Goal: Task Accomplishment & Management: Manage account settings

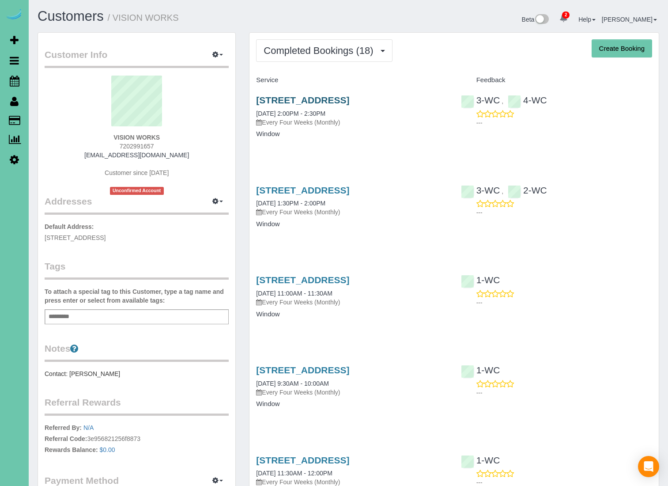
click at [324, 101] on link "[STREET_ADDRESS]" at bounding box center [302, 100] width 93 height 10
click at [332, 195] on link "7505 Towne Center Parkway, Papillion, NE 68046" at bounding box center [302, 190] width 93 height 10
click at [296, 285] on link "7505 Towne Center Parkway, Papillion, NE 68046" at bounding box center [302, 280] width 93 height 10
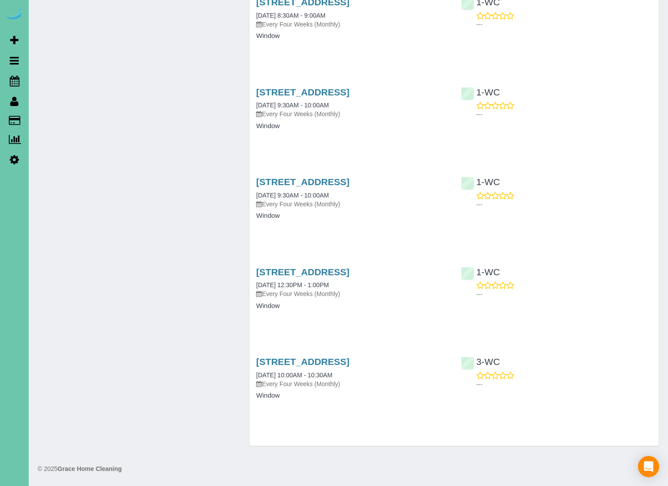
scroll to position [1445, 0]
click at [341, 356] on link "7505 Towne Center Parkway, Papillion, NE 68046" at bounding box center [302, 361] width 93 height 10
click at [349, 267] on link "7505 Towne Center Parkway, Papillion, NE 68046" at bounding box center [302, 272] width 93 height 10
click at [349, 177] on link "7505 Towne Center Parkway, Papillion, NE 68046" at bounding box center [302, 182] width 93 height 10
click at [326, 87] on link "7505 Towne Center Parkway, Papillion, NE 68046" at bounding box center [302, 92] width 93 height 10
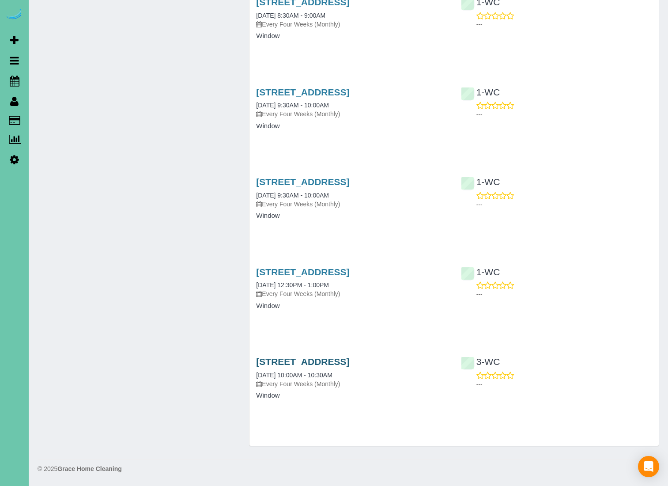
click at [349, 356] on link "7505 Towne Center Parkway, Papillion, NE 68046" at bounding box center [302, 361] width 93 height 10
click at [287, 267] on link "7505 Towne Center Parkway, Papillion, NE 68046" at bounding box center [302, 272] width 93 height 10
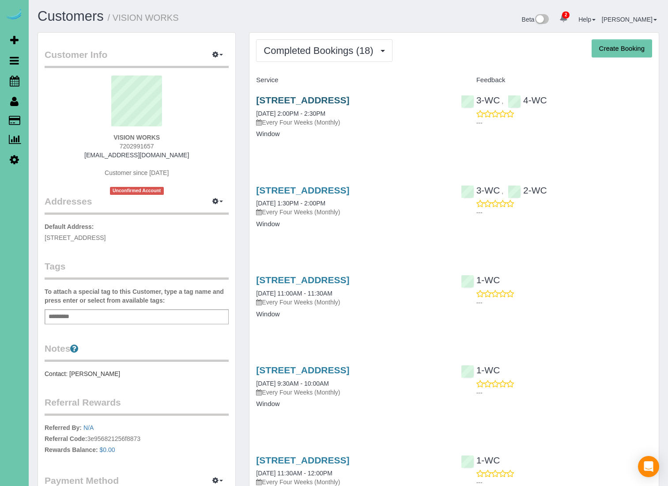
scroll to position [0, 0]
click at [306, 96] on link "7505 Towne Center Parkway, Papillion, NE 68046" at bounding box center [302, 100] width 93 height 10
click at [48, 83] on span "Scheduler" at bounding box center [84, 81] width 110 height 20
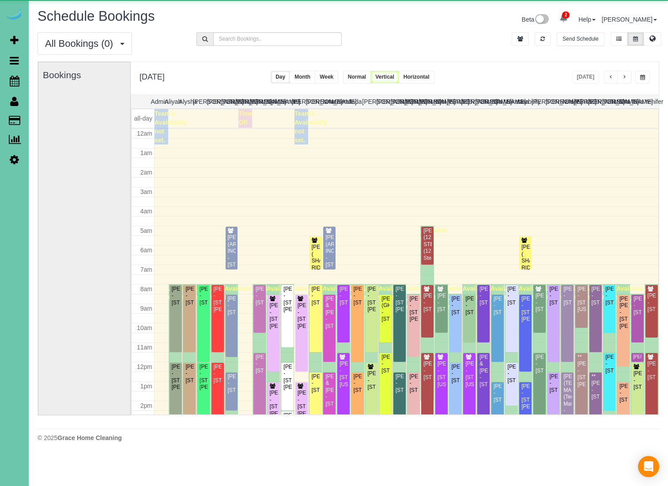
scroll to position [117, 0]
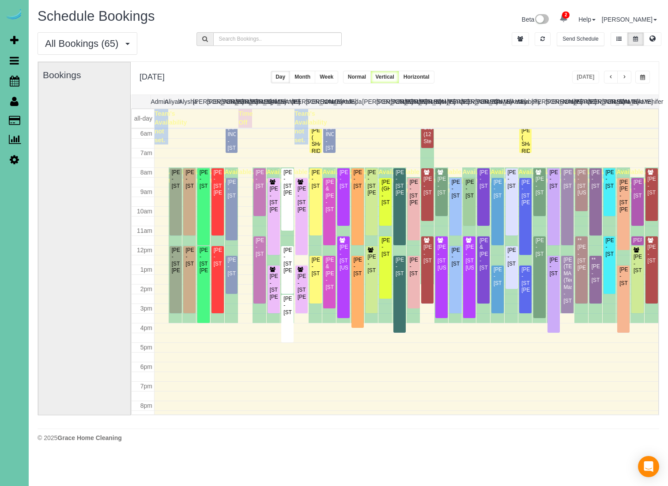
click at [315, 77] on button "Month" at bounding box center [303, 77] width 26 height 13
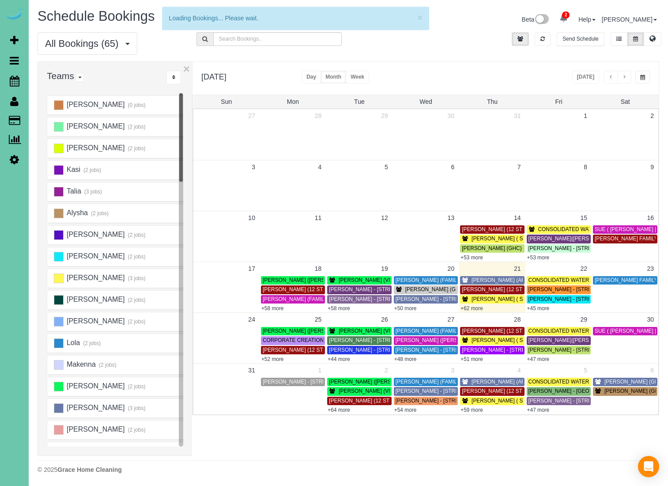
click at [645, 77] on button "button" at bounding box center [642, 77] width 15 height 13
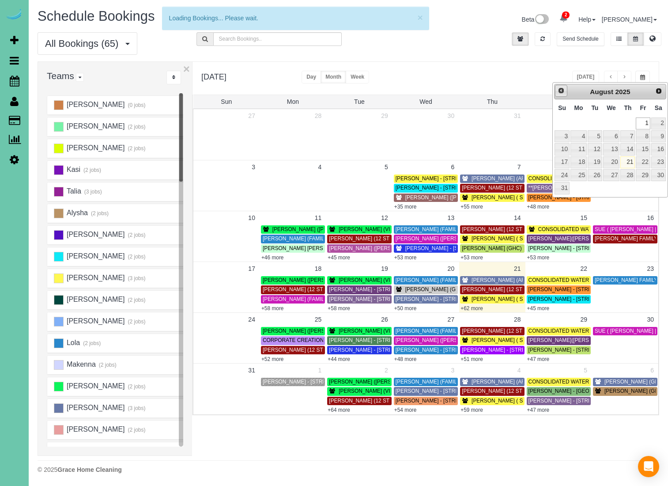
click at [566, 89] on link "Prev" at bounding box center [561, 91] width 12 height 12
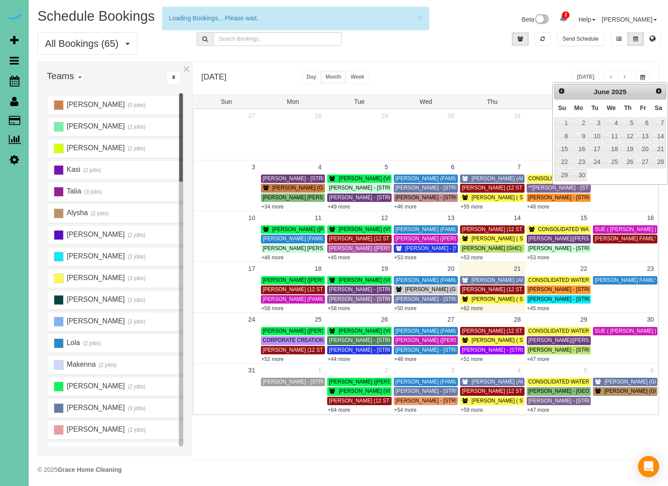
click at [566, 89] on link "Prev" at bounding box center [561, 91] width 12 height 12
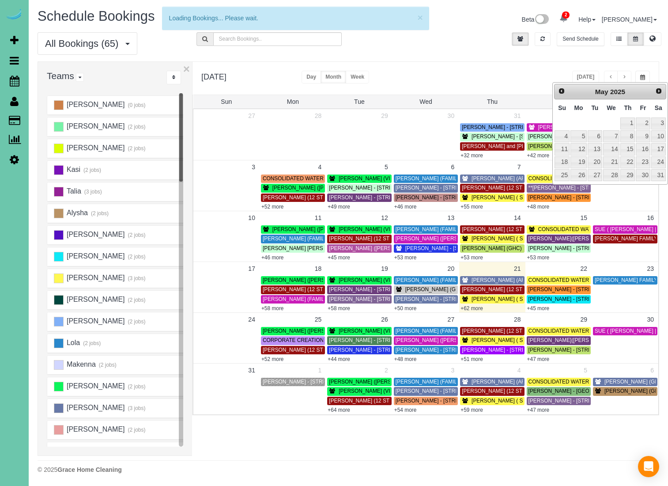
click at [566, 89] on link "Prev" at bounding box center [561, 91] width 12 height 12
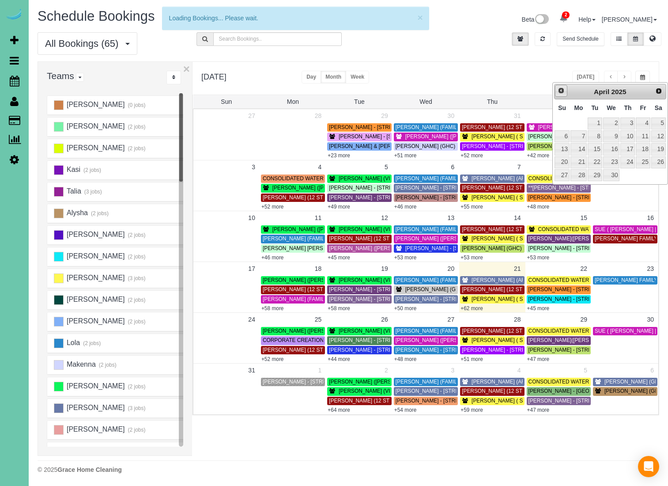
click at [566, 89] on link "Prev" at bounding box center [561, 91] width 12 height 12
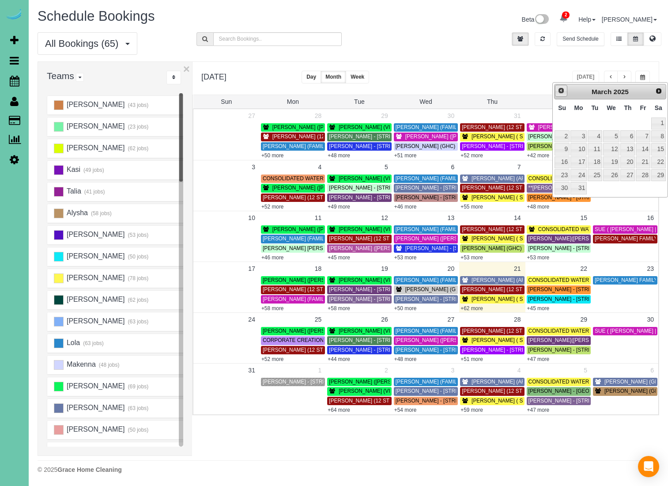
click at [566, 89] on link "Prev" at bounding box center [561, 91] width 12 height 12
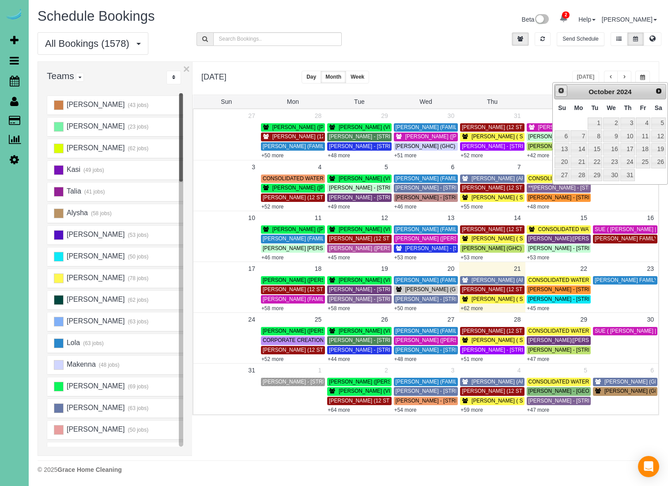
click at [566, 89] on link "Prev" at bounding box center [561, 91] width 12 height 12
click at [562, 124] on link "1" at bounding box center [562, 123] width 15 height 12
type input "**********"
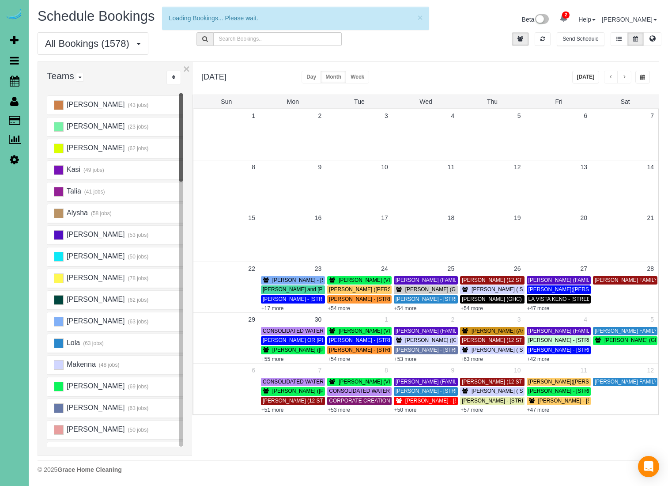
click at [623, 75] on span "button" at bounding box center [624, 77] width 4 height 5
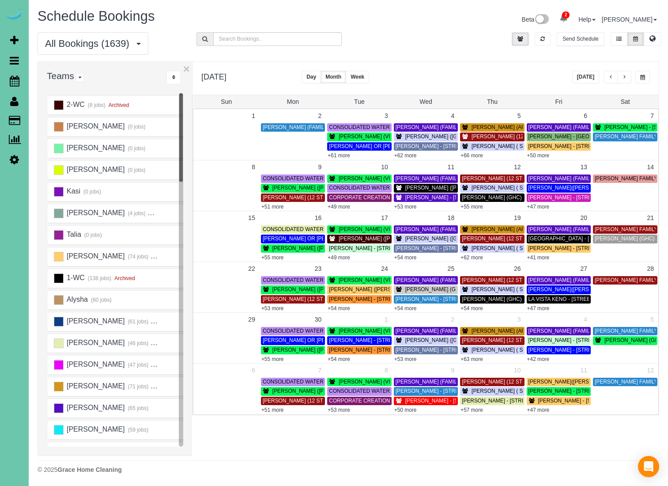
click at [622, 75] on span "button" at bounding box center [624, 77] width 4 height 5
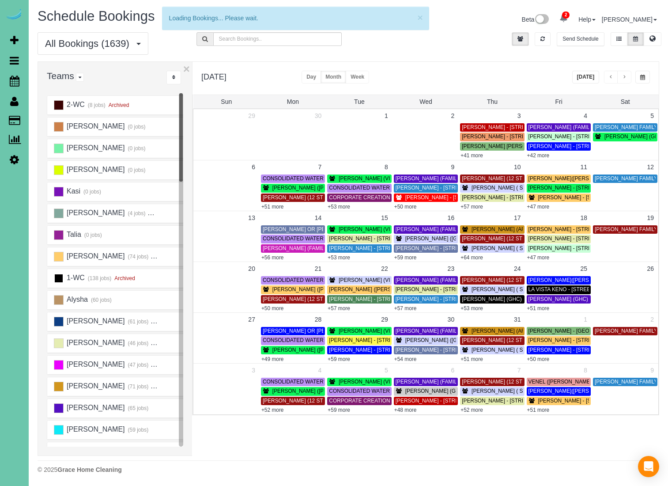
click at [58, 279] on ins at bounding box center [59, 278] width 10 height 10
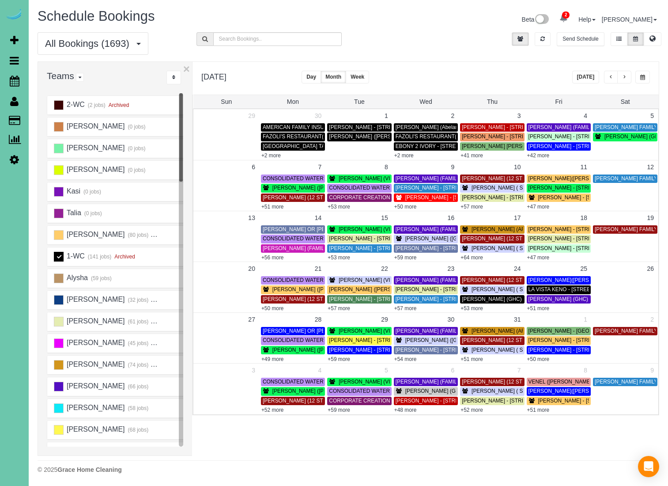
click at [60, 257] on ins at bounding box center [59, 257] width 10 height 10
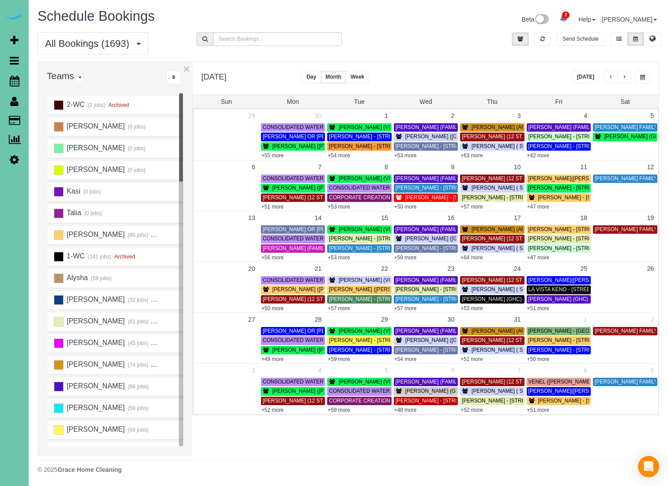
click at [60, 257] on ins at bounding box center [59, 257] width 10 height 10
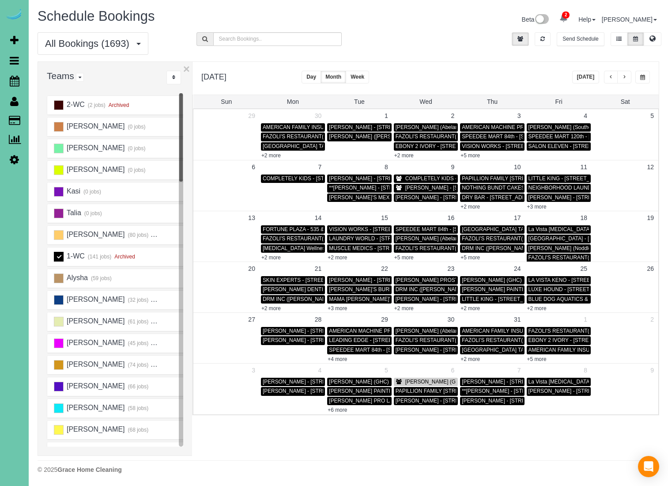
click at [369, 77] on button "Week" at bounding box center [357, 77] width 23 height 13
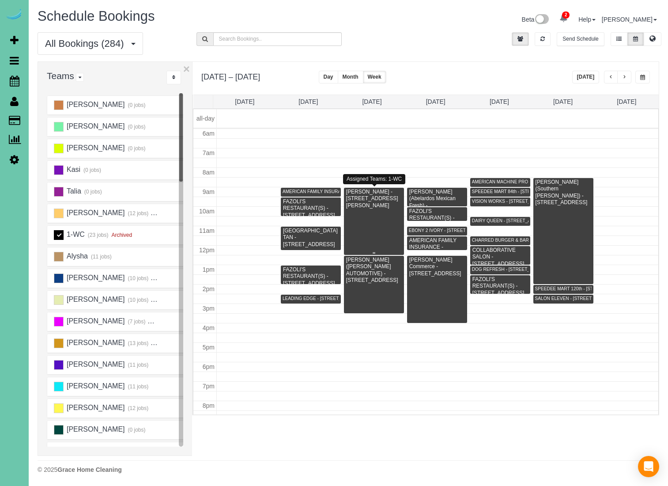
click at [372, 222] on div at bounding box center [374, 221] width 60 height 67
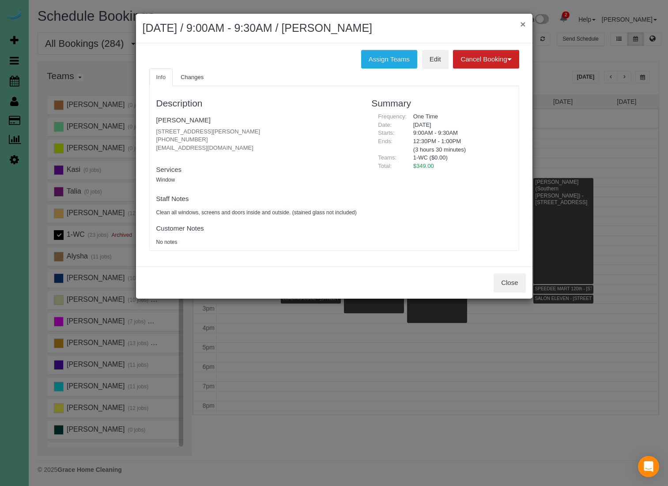
click at [524, 24] on button "×" at bounding box center [522, 23] width 5 height 9
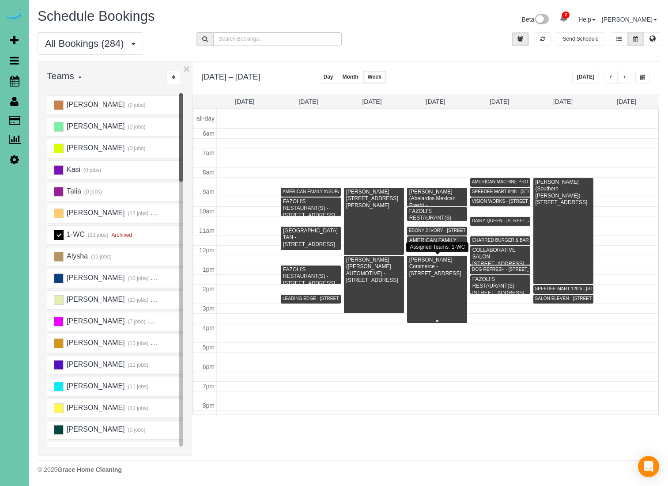
click at [442, 289] on div at bounding box center [437, 289] width 60 height 67
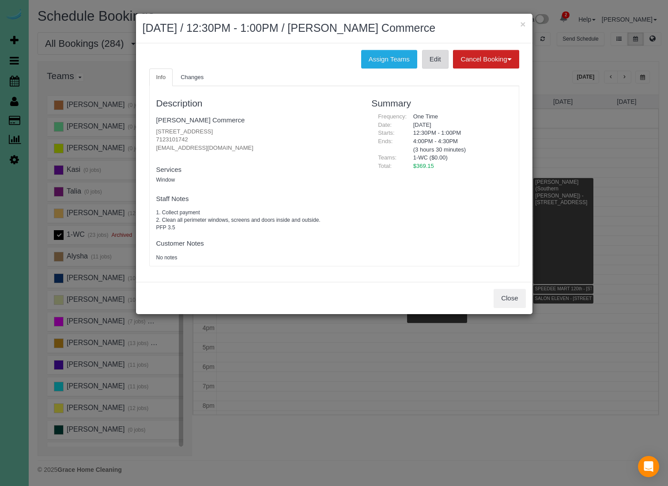
click at [433, 58] on link "Edit" at bounding box center [435, 59] width 26 height 19
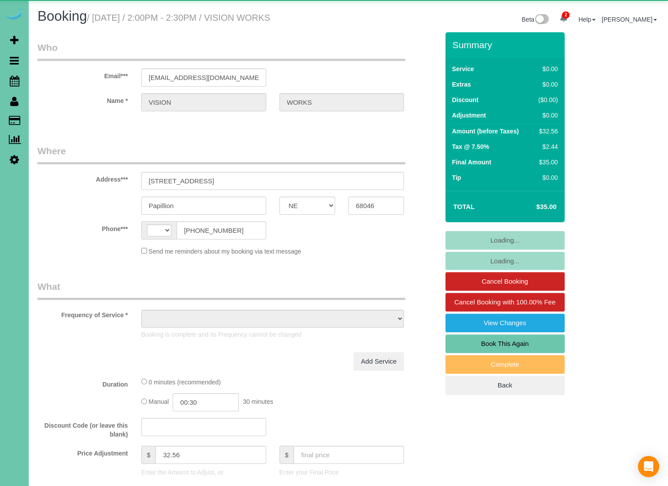
select select "NE"
select select "string:[GEOGRAPHIC_DATA]"
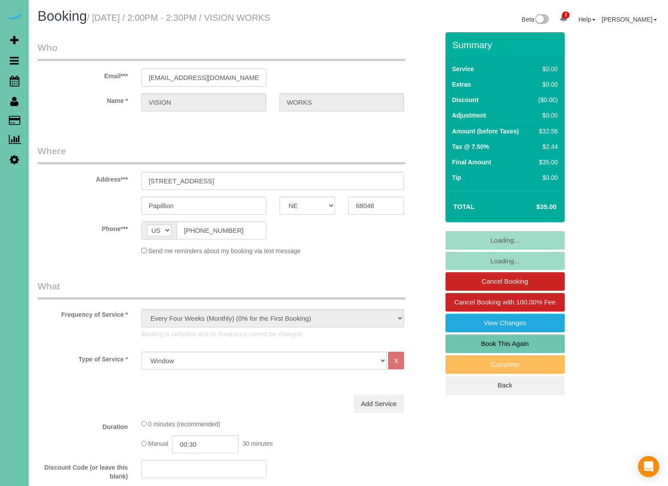
select select "object:669"
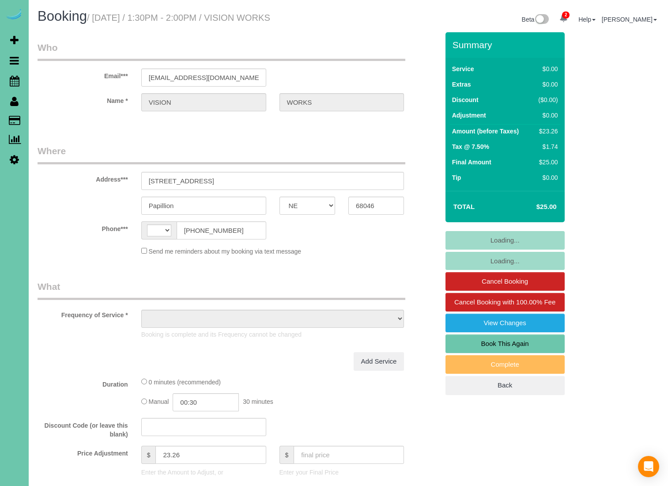
select select "NE"
select select "string:[GEOGRAPHIC_DATA]"
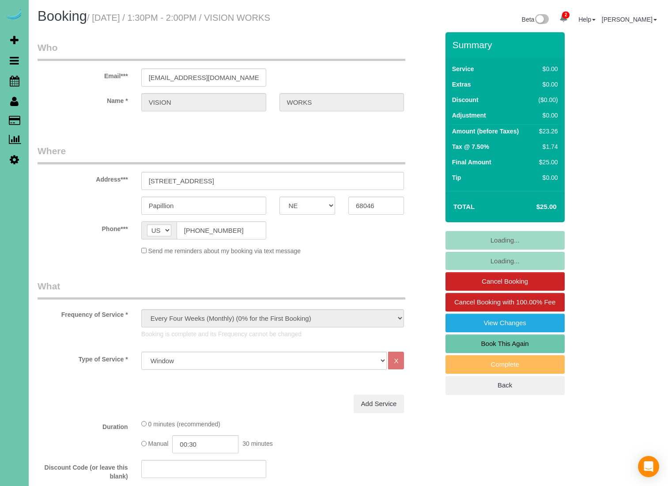
select select "object:926"
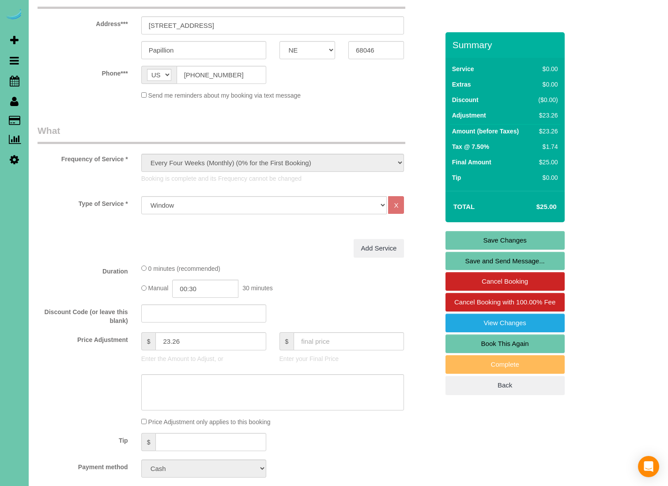
scroll to position [156, 0]
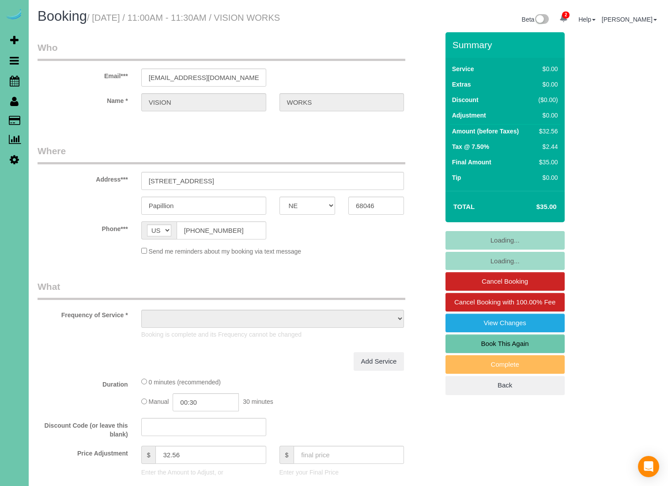
select select "NE"
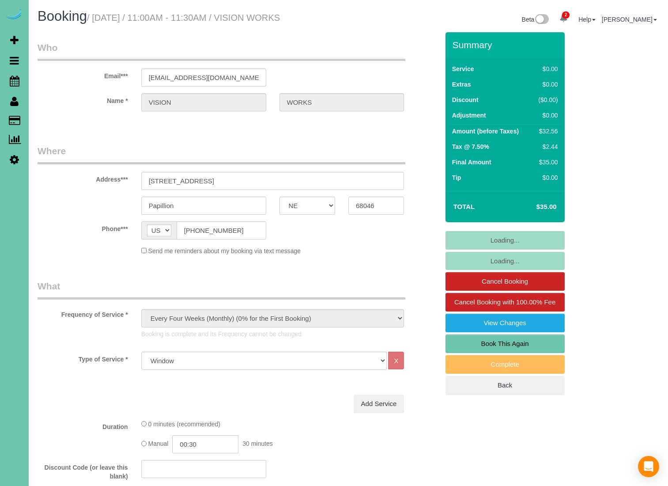
select select "object:665"
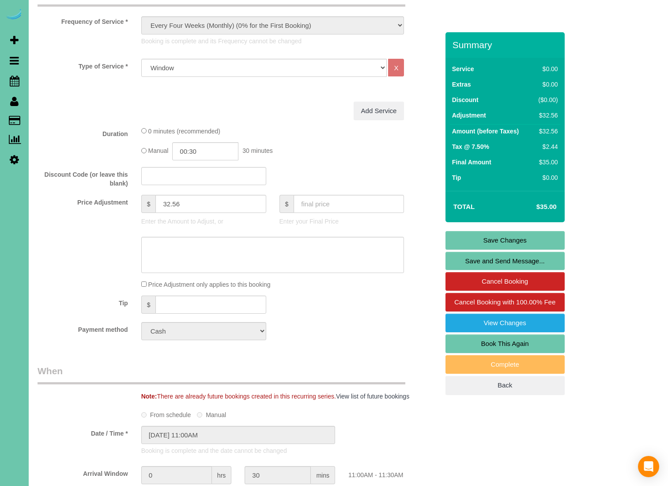
scroll to position [292, 0]
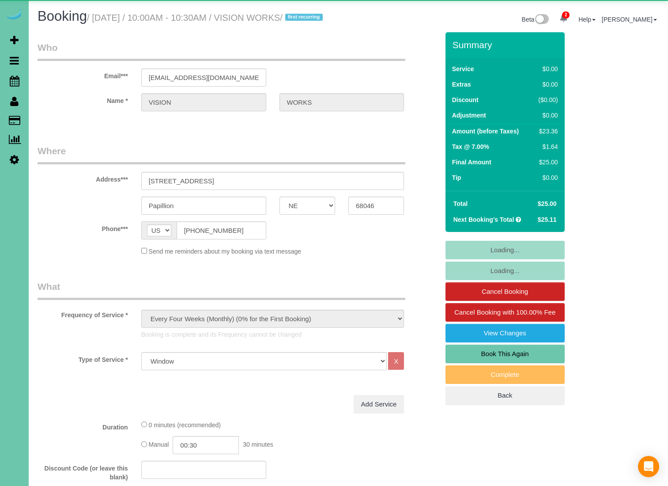
select select "NE"
select select "object:865"
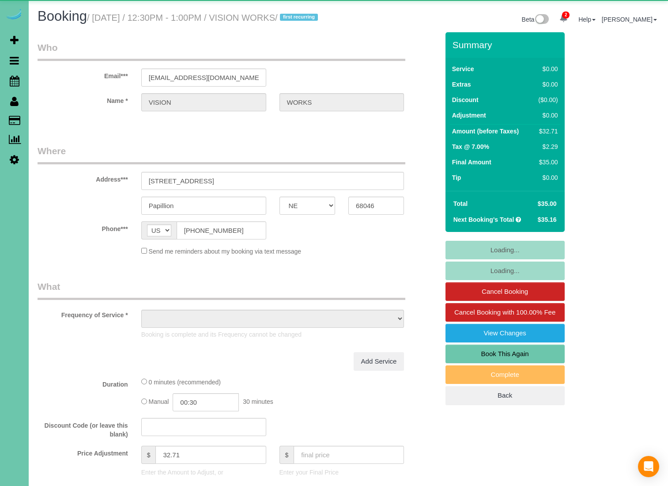
select select "NE"
select select "object:672"
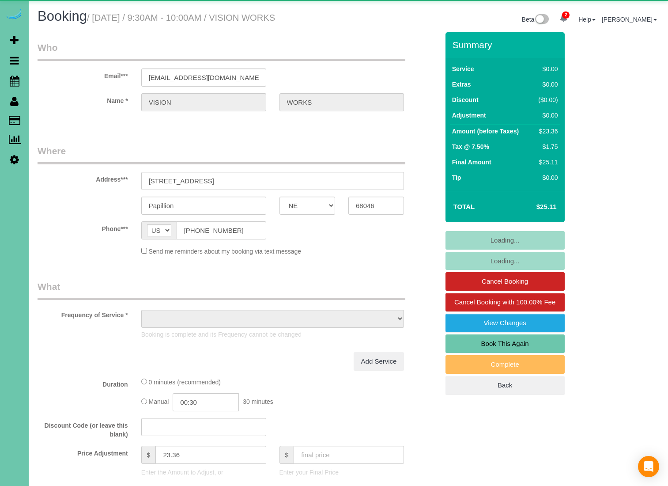
select select "NE"
select select "object:719"
select select "NE"
select select "object:912"
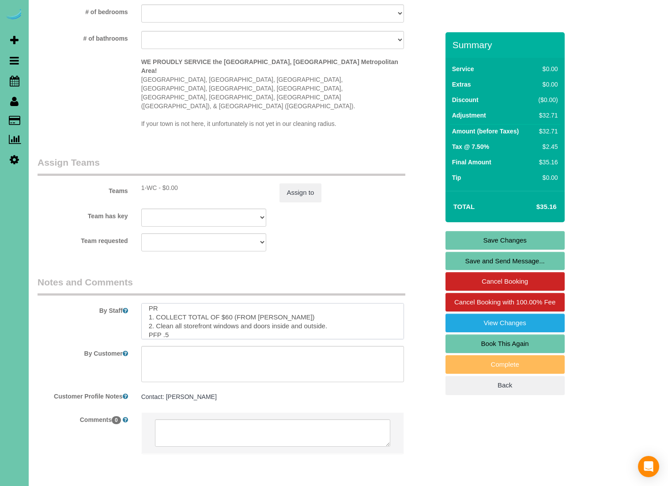
scroll to position [7, 0]
drag, startPoint x: 148, startPoint y: 291, endPoint x: 179, endPoint y: 288, distance: 31.1
click at [177, 314] on sui-booking-comments "By Staff By Customer Customer Profile Notes Contact: Colleen Contact: Colleen C…" at bounding box center [238, 369] width 401 height 187
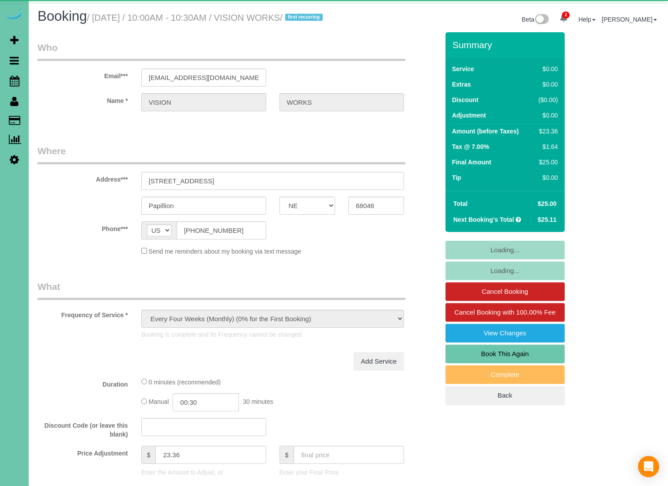
select select "NE"
select select "object:672"
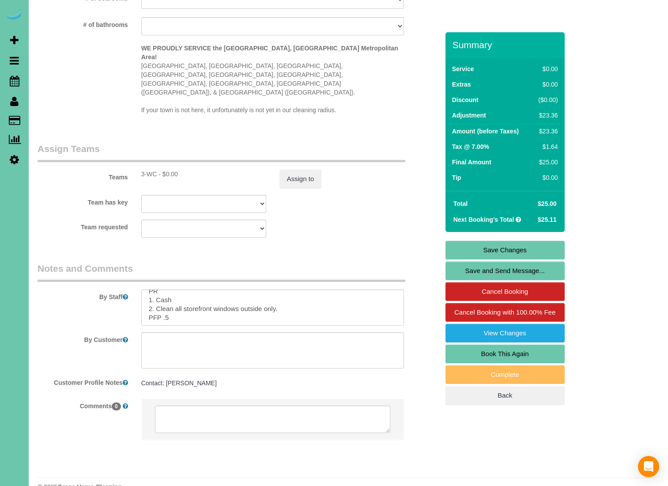
scroll to position [7, 0]
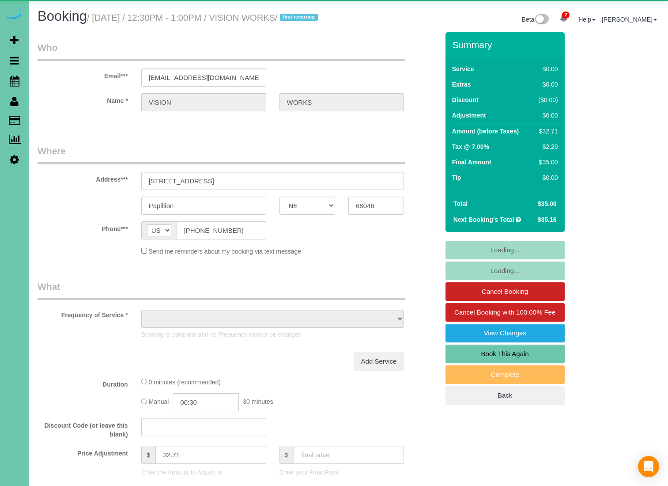
select select "NE"
select select "object:919"
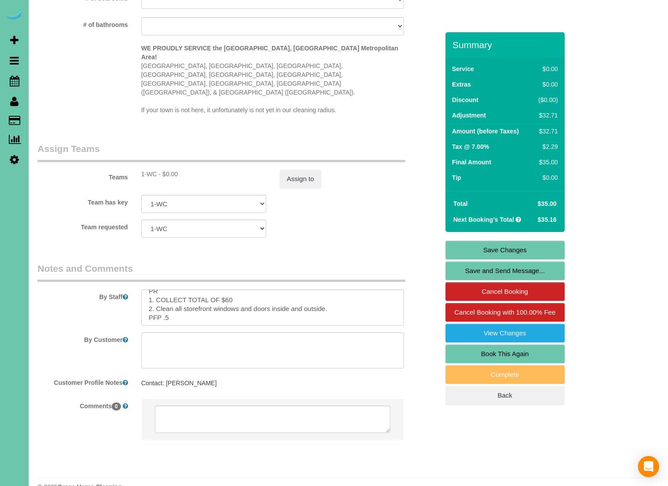
scroll to position [7, 0]
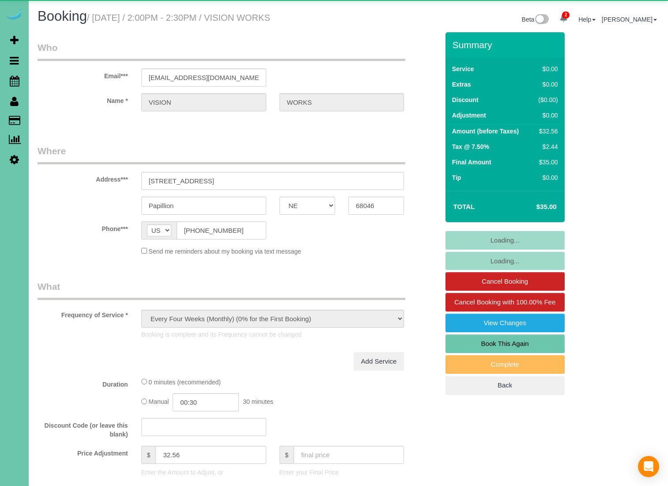
select select "NE"
select select "object:853"
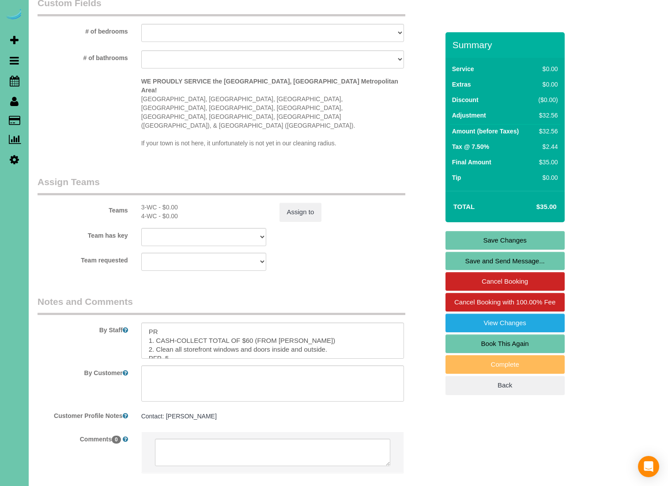
scroll to position [840, 0]
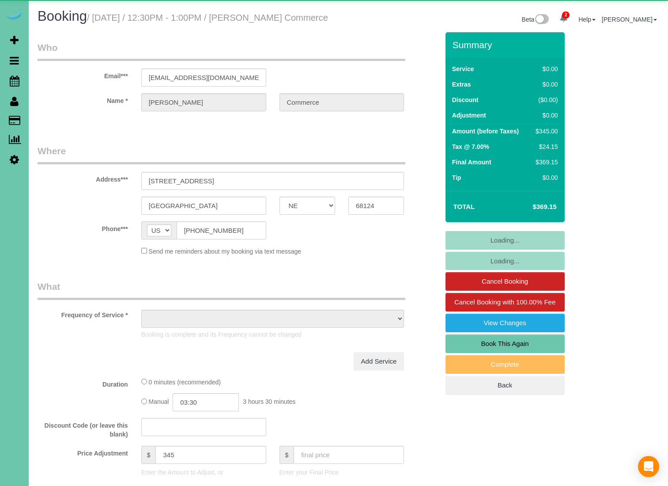
select select "NE"
select select "object:634"
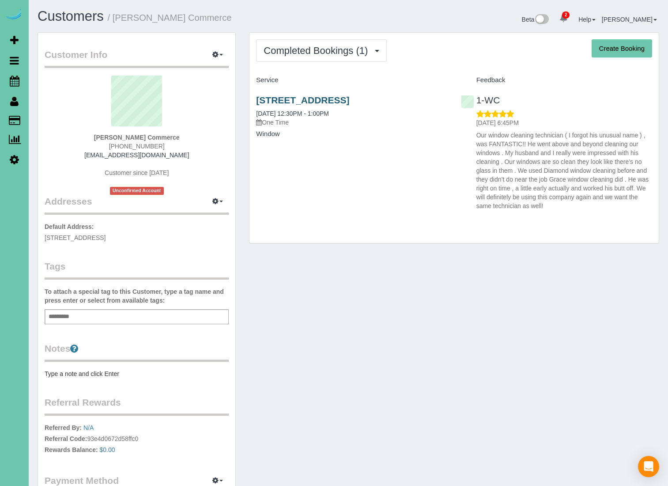
click at [349, 100] on link "2039 South 86th Avenue, Omaha, NE 68124" at bounding box center [302, 100] width 93 height 10
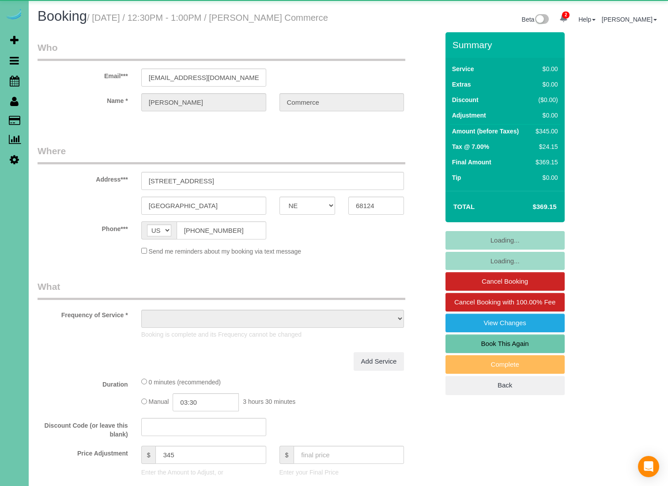
select select "NE"
select select "object:912"
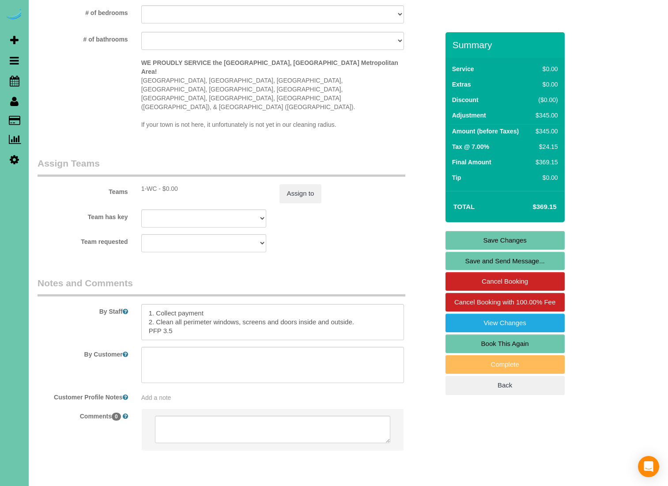
scroll to position [842, 0]
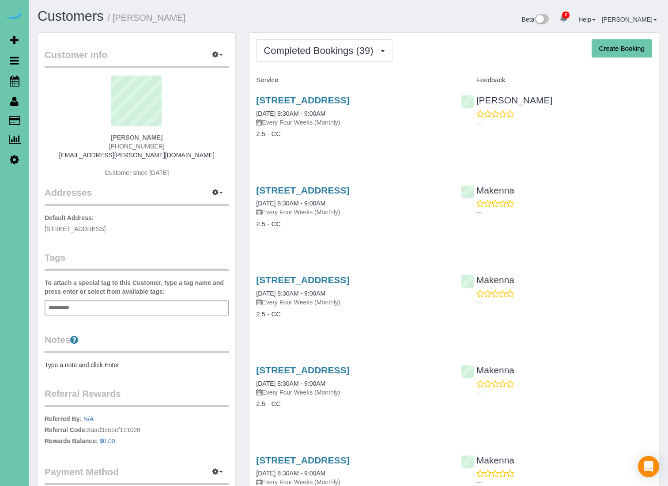
scroll to position [0, 0]
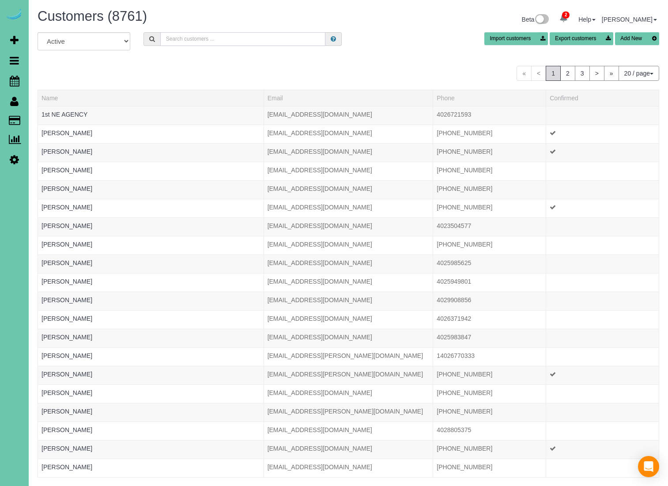
click at [215, 41] on input "text" at bounding box center [242, 39] width 165 height 14
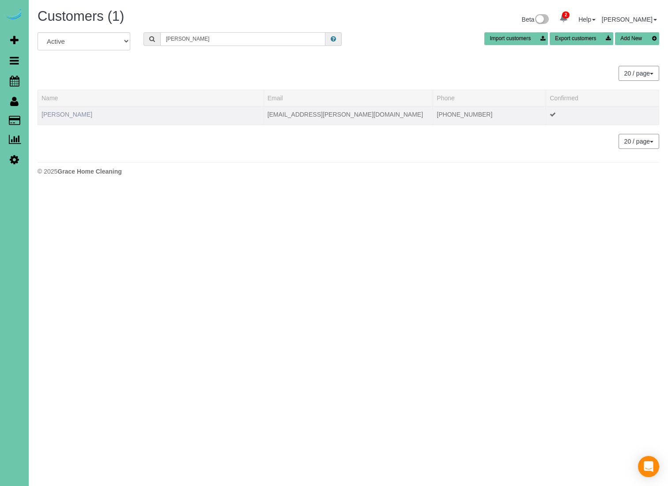
type input "Sara lang"
click at [70, 115] on link "Sara Lange" at bounding box center [67, 114] width 51 height 7
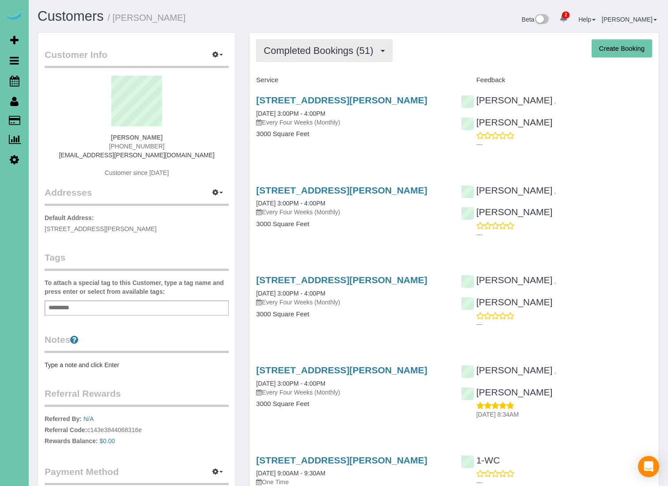
click at [383, 54] on button "Completed Bookings (51)" at bounding box center [324, 50] width 136 height 23
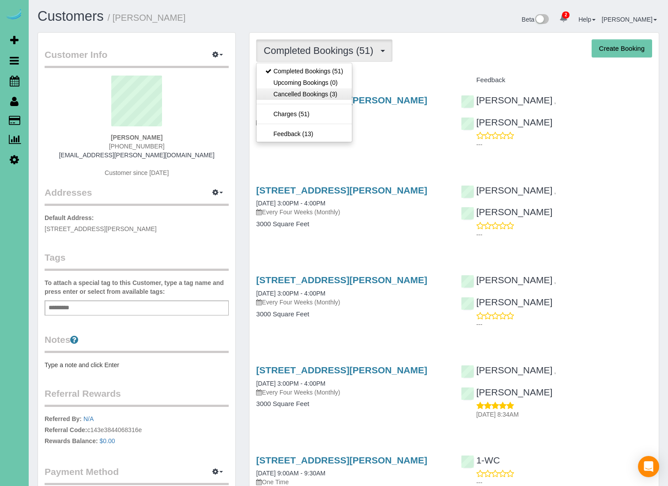
click at [336, 94] on link "Cancelled Bookings (3)" at bounding box center [304, 93] width 95 height 11
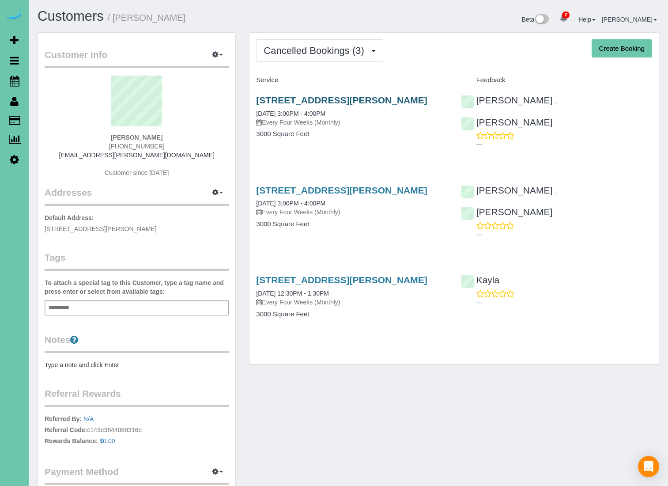
click at [334, 99] on link "19209 Taylor Circle, Elkhorn, NE 68022" at bounding box center [341, 100] width 171 height 10
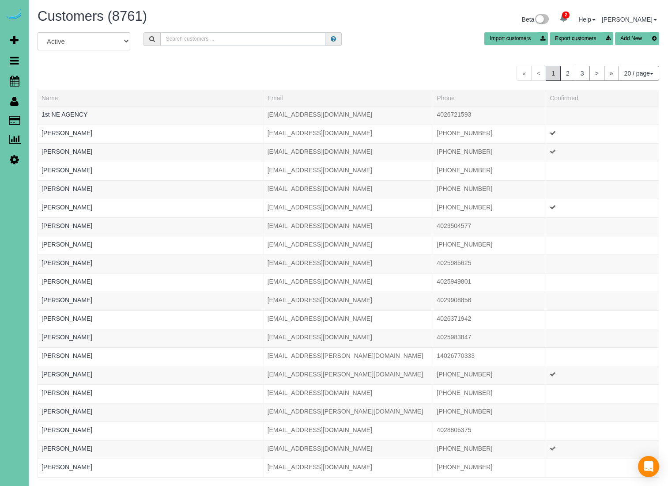
click at [199, 34] on input "text" at bounding box center [242, 39] width 165 height 14
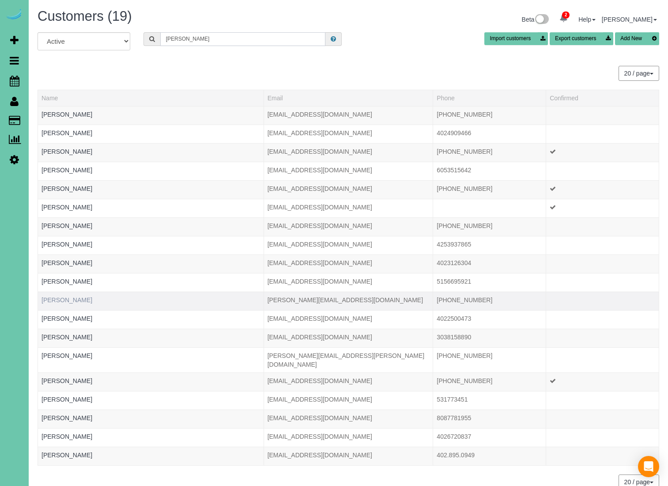
type input "Maria"
click at [57, 299] on link "Maria Miller" at bounding box center [67, 299] width 51 height 7
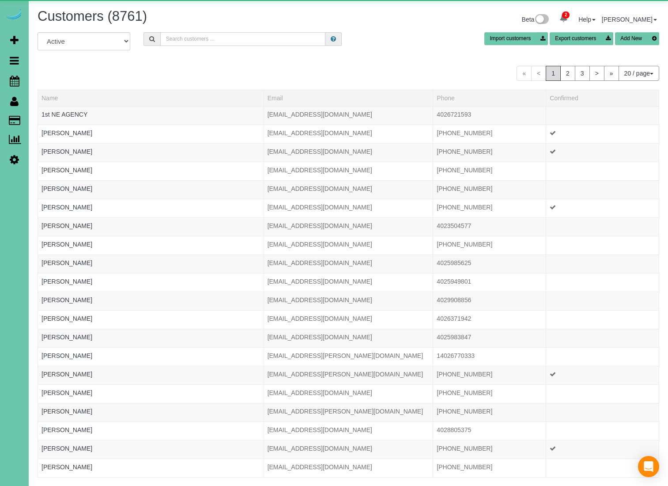
click at [253, 39] on input "text" at bounding box center [242, 39] width 165 height 14
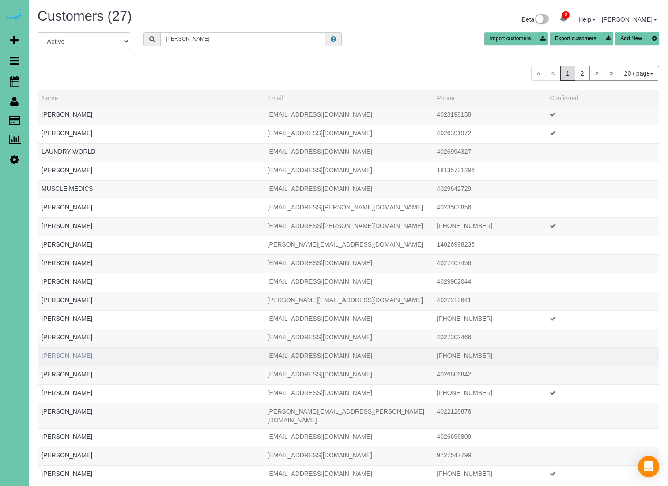
type input "tara"
click at [55, 354] on link "Tara Muir" at bounding box center [67, 355] width 51 height 7
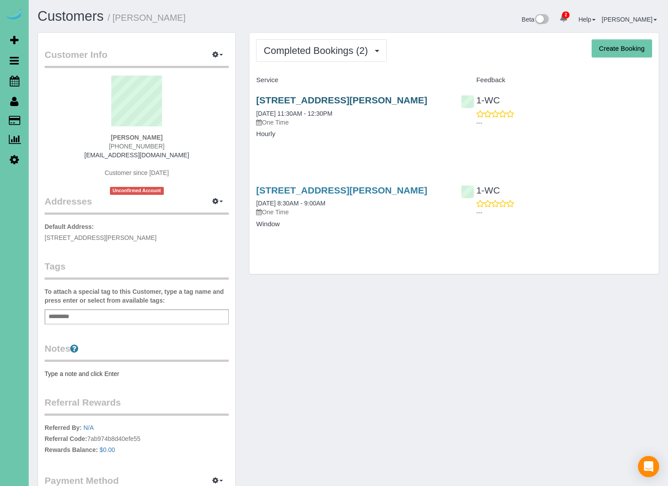
click at [309, 97] on link "14818 Redman Avenue, Omaha, NE 68116" at bounding box center [341, 100] width 171 height 10
click at [308, 188] on link "14818 Redman Avenue, Omaha, NE 68116" at bounding box center [341, 190] width 171 height 10
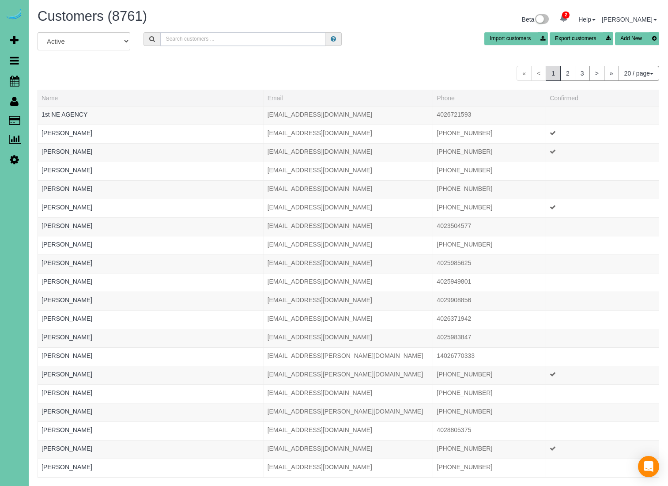
click at [205, 36] on input "text" at bounding box center [242, 39] width 165 height 14
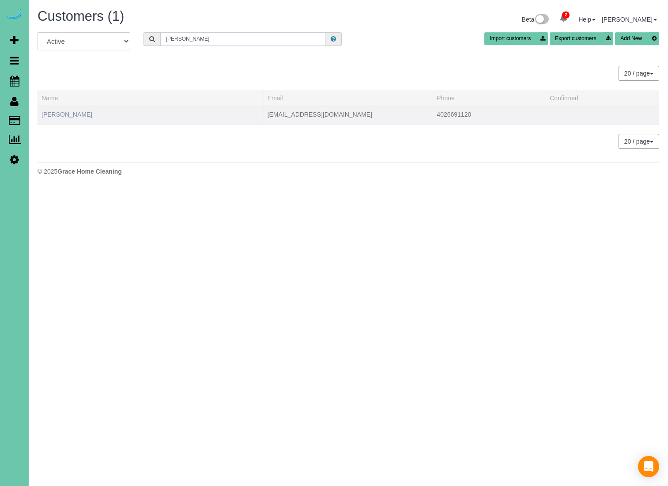
type input "lidiya"
click at [67, 113] on link "Lidiya Tsedrik" at bounding box center [67, 114] width 51 height 7
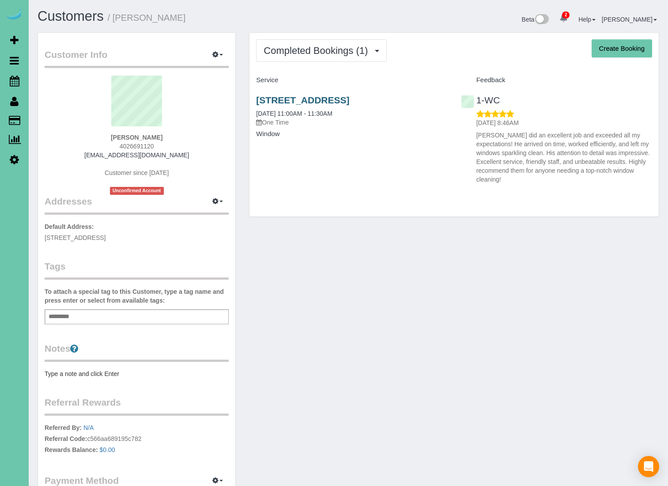
click at [302, 99] on link "8607 South 165th Street, Omaha, NE 68136" at bounding box center [302, 100] width 93 height 10
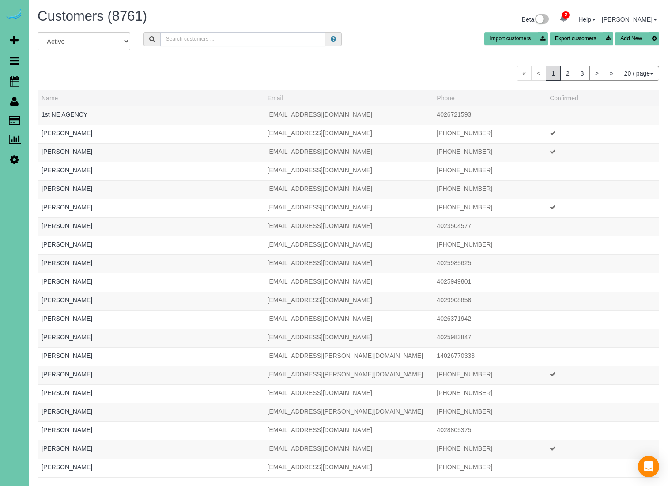
click at [185, 39] on input "text" at bounding box center [242, 39] width 165 height 14
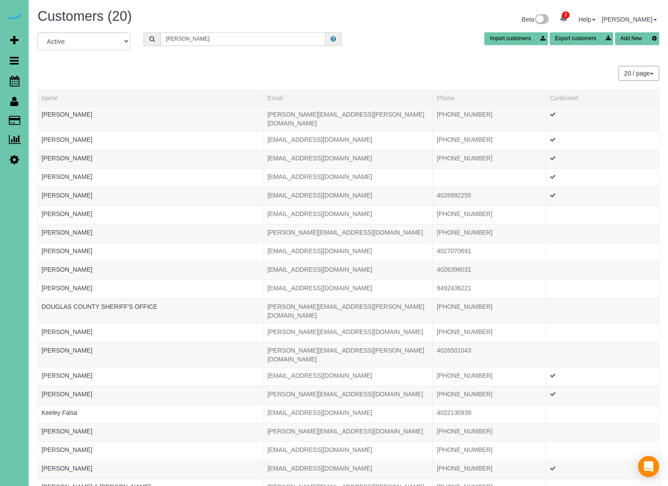
type input "Douglas"
drag, startPoint x: 169, startPoint y: 77, endPoint x: 97, endPoint y: 301, distance: 235.5
click at [97, 303] on link "DOUGLAS COUNTY SHERIFF'S OFFICE" at bounding box center [100, 306] width 116 height 7
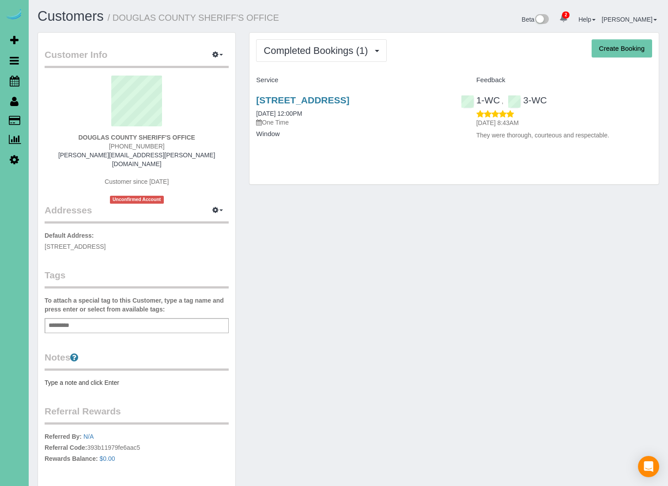
scroll to position [2, 0]
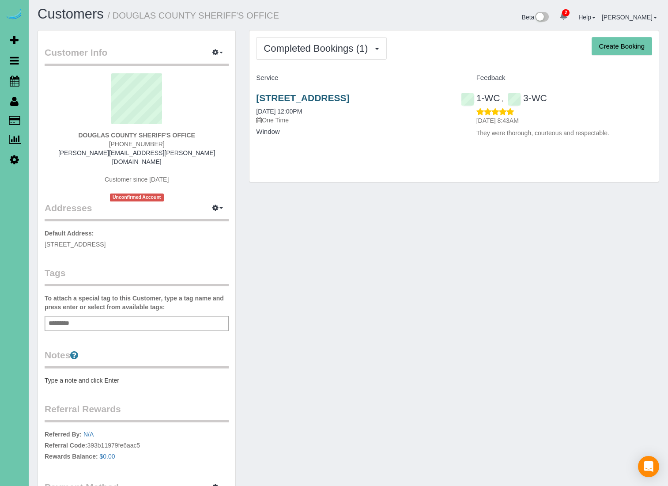
click at [349, 100] on link "3601 North 156th Street, Omaha, NE 68116" at bounding box center [302, 98] width 93 height 10
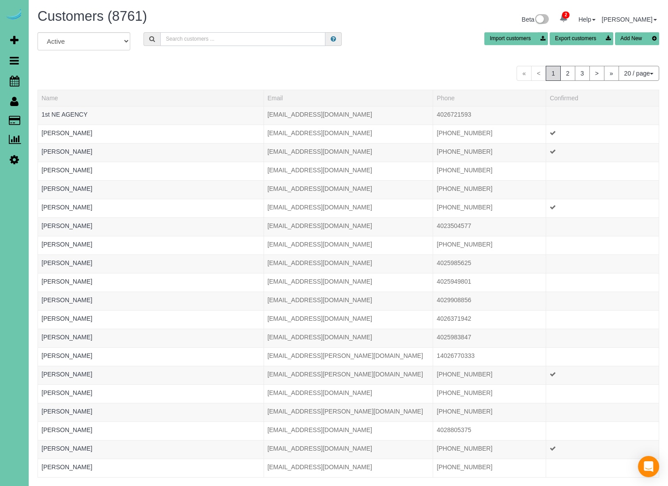
click at [197, 40] on input "text" at bounding box center [242, 39] width 165 height 14
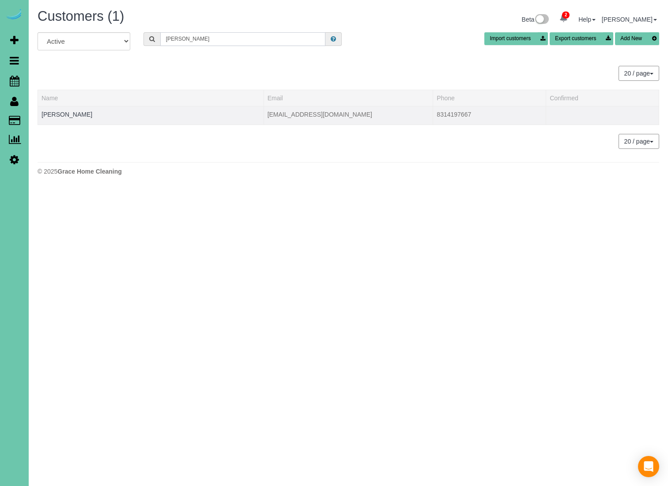
type input "Chris robinson"
click at [113, 116] on td "Chris Robinson" at bounding box center [151, 115] width 226 height 19
click at [66, 113] on link "Chris Robinson" at bounding box center [67, 114] width 51 height 7
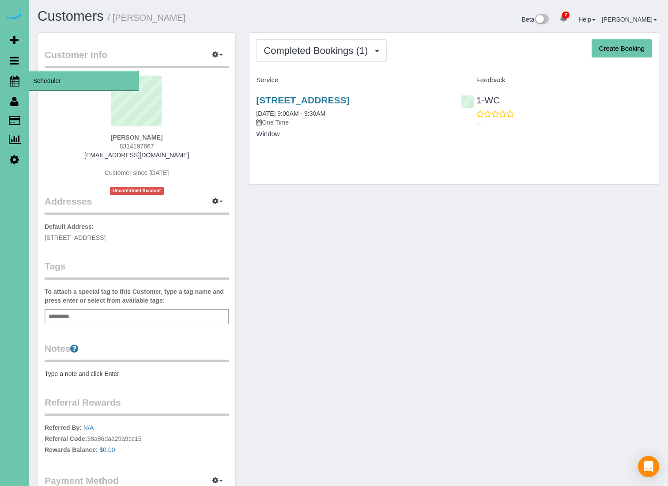
click at [48, 80] on span "Scheduler" at bounding box center [84, 81] width 110 height 20
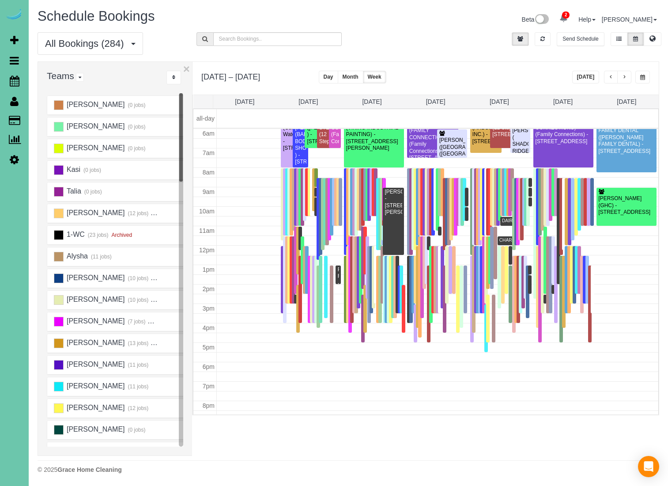
scroll to position [117, 0]
click at [645, 76] on button "button" at bounding box center [642, 77] width 15 height 13
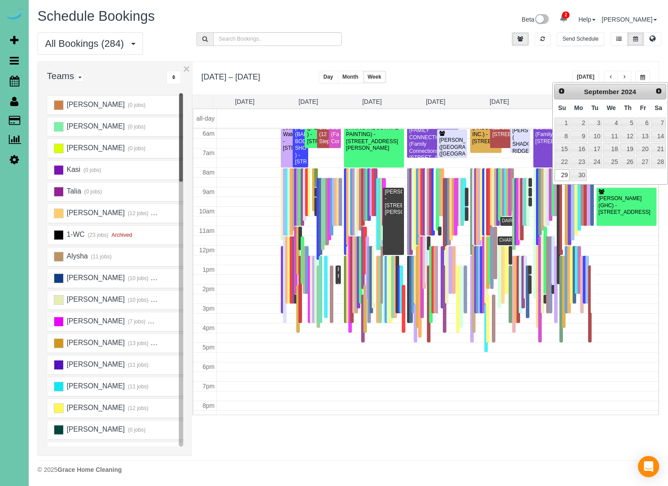
scroll to position [0, 1]
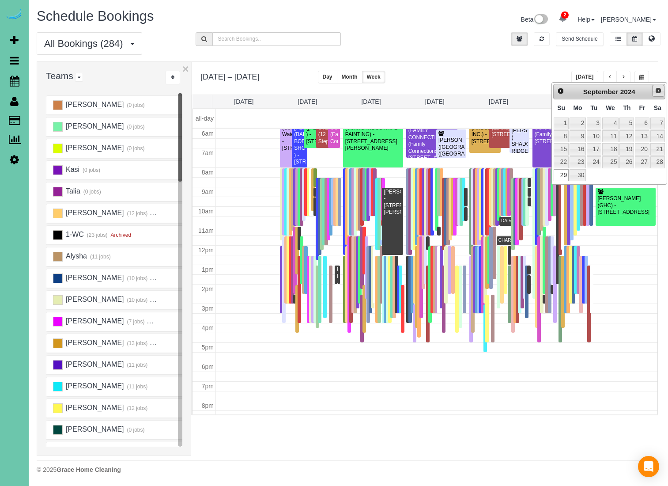
click at [659, 91] on span "Next" at bounding box center [658, 90] width 7 height 7
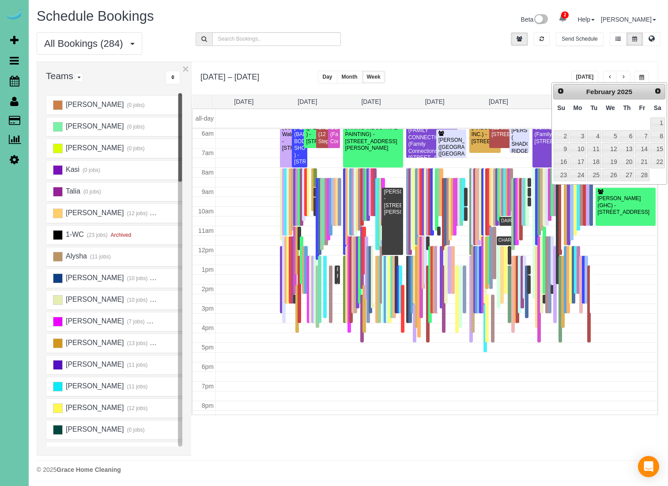
click at [659, 91] on span "Next" at bounding box center [657, 90] width 7 height 7
click at [578, 135] on link "3" at bounding box center [578, 136] width 16 height 12
type input "**********"
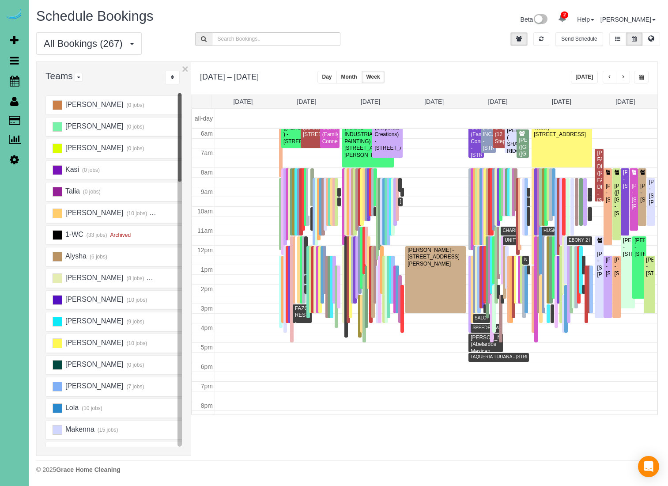
scroll to position [0, 5]
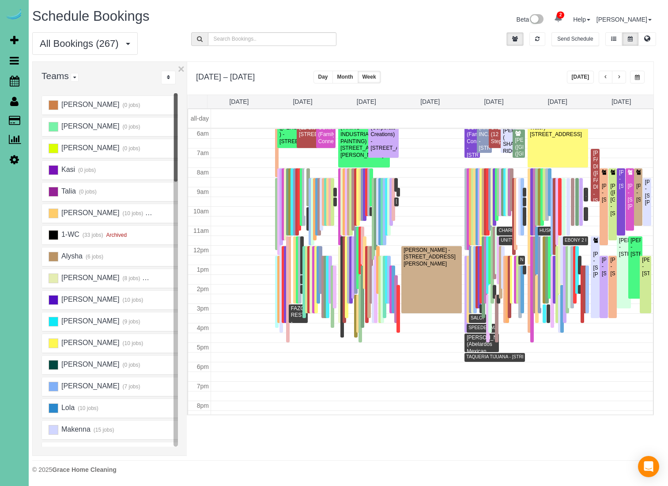
click at [347, 77] on button "Month" at bounding box center [345, 77] width 26 height 13
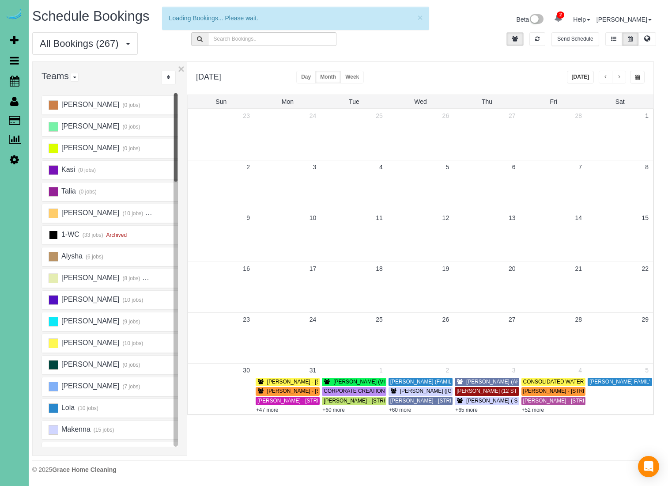
click at [50, 234] on ins at bounding box center [54, 235] width 10 height 10
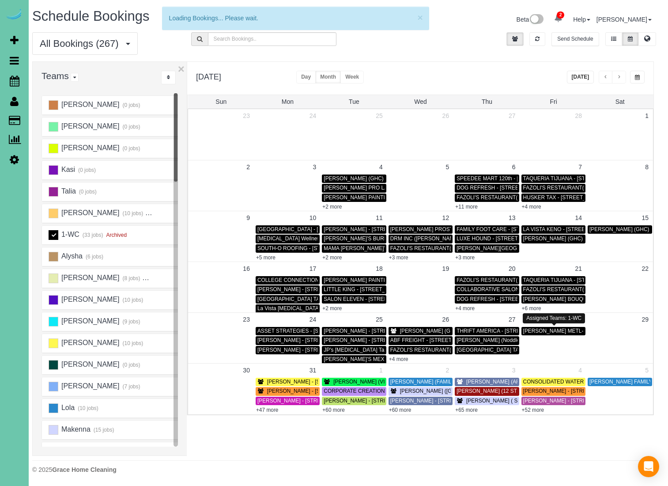
click at [555, 330] on span "CHRISTINE MILLER METL-FAB - 9615 Ida St, Omaha, NE 68122" at bounding box center [608, 331] width 170 height 6
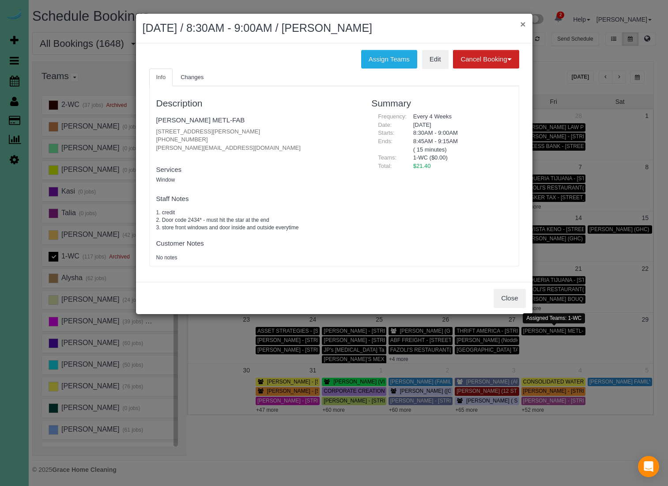
click at [524, 26] on button "×" at bounding box center [522, 23] width 5 height 9
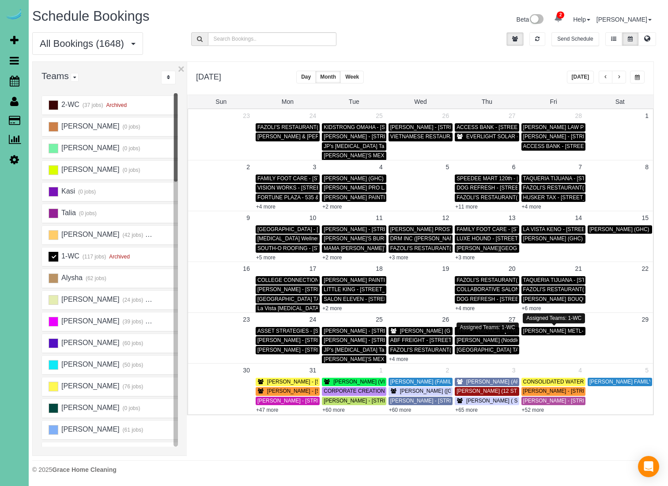
click at [493, 340] on span "Ashley Bear (Noddle) - 3759 Dewey Avenue, Omaha, NE 68105" at bounding box center [539, 340] width 165 height 6
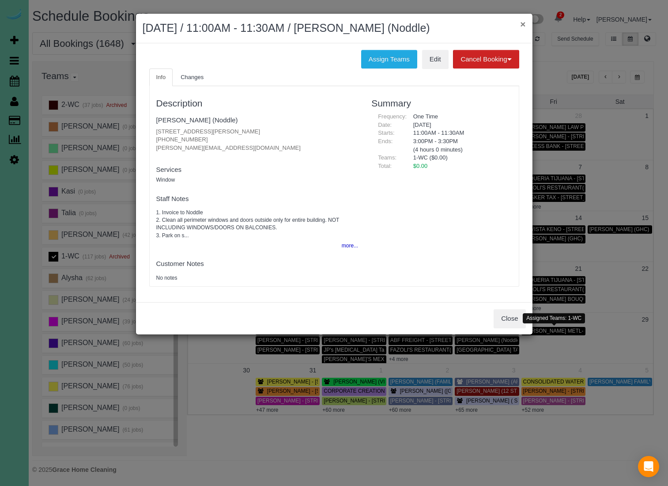
click at [522, 24] on button "×" at bounding box center [522, 23] width 5 height 9
click at [522, 24] on div "× March 27, 2025 / 11:00AM - 11:30AM / Ashley Bear (Noddle) Assign Teams Edit C…" at bounding box center [334, 173] width 397 height 321
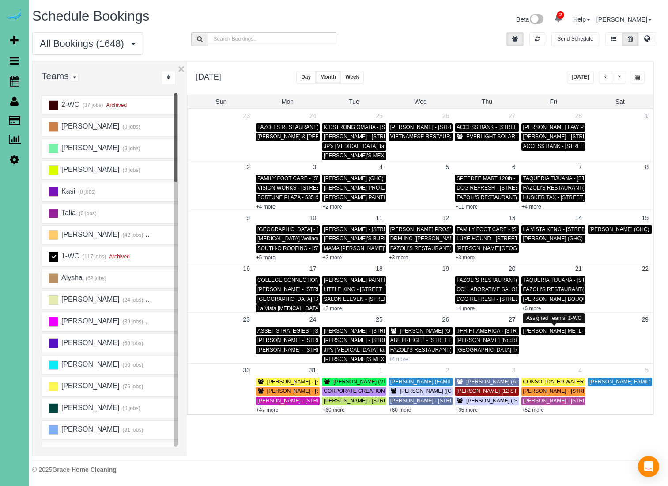
click at [408, 356] on link "+4 more" at bounding box center [398, 359] width 19 height 6
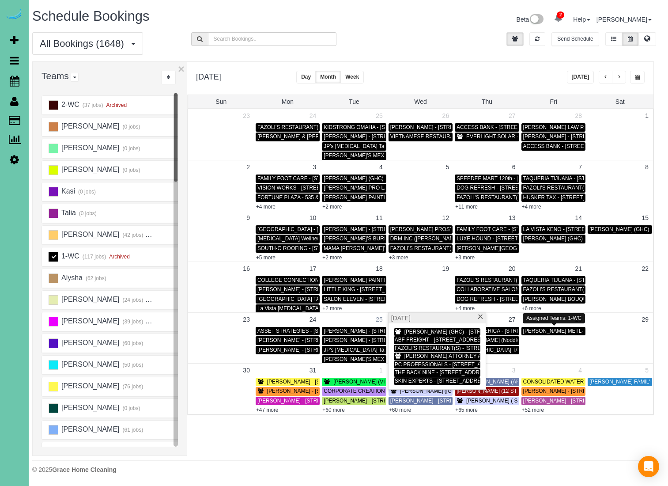
click at [372, 314] on link "25" at bounding box center [379, 319] width 16 height 13
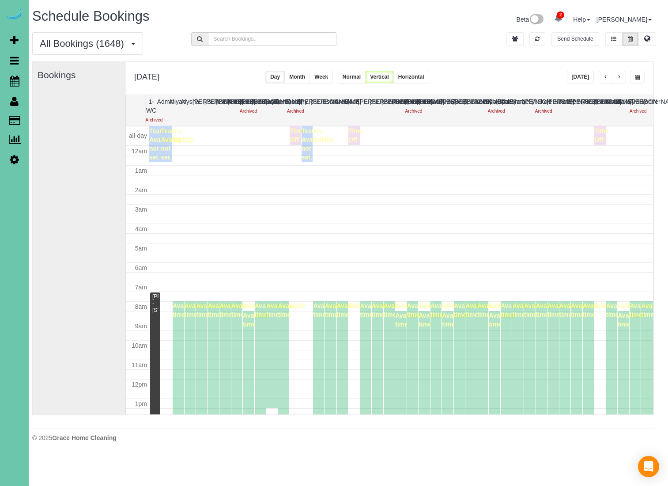
scroll to position [117, 0]
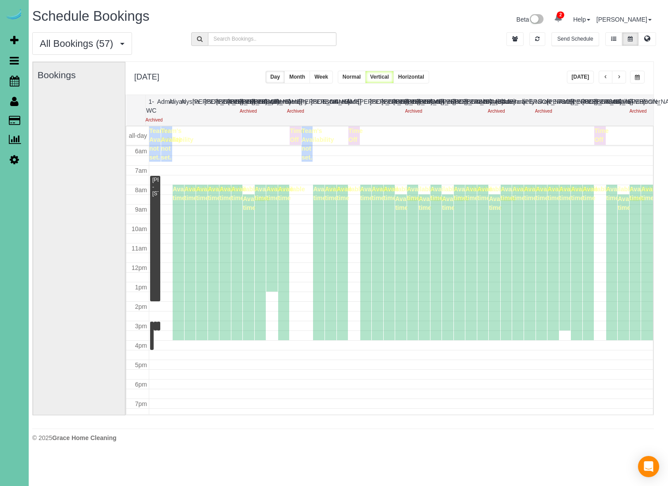
click at [366, 75] on button "Normal" at bounding box center [352, 77] width 28 height 13
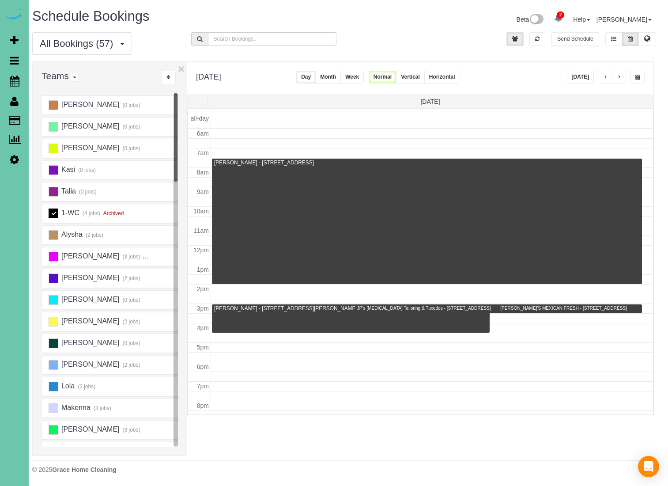
click at [608, 75] on span "button" at bounding box center [606, 77] width 4 height 5
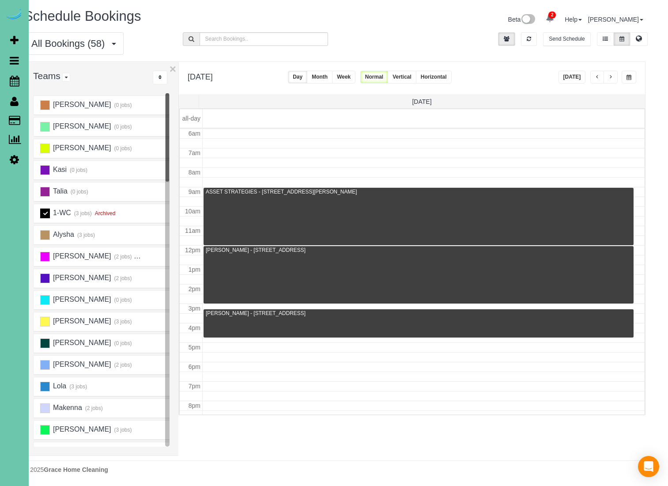
scroll to position [0, 14]
click at [614, 81] on button "button" at bounding box center [610, 77] width 14 height 13
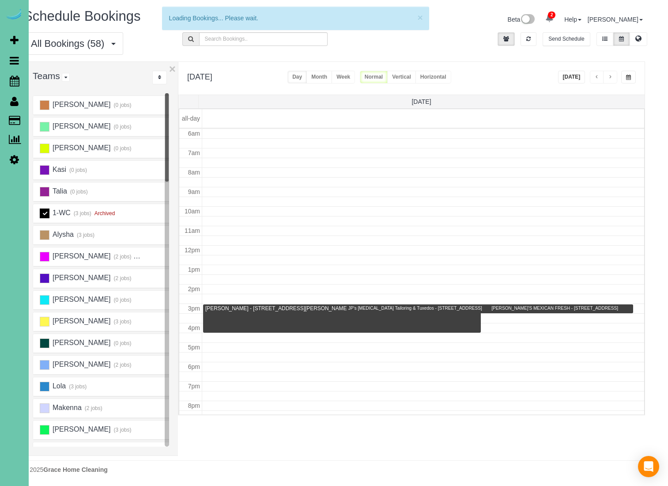
scroll to position [117, 0]
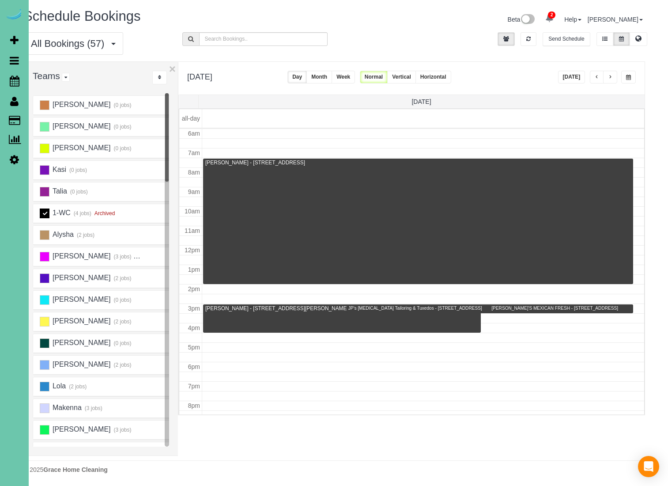
click at [614, 81] on button "button" at bounding box center [610, 77] width 14 height 13
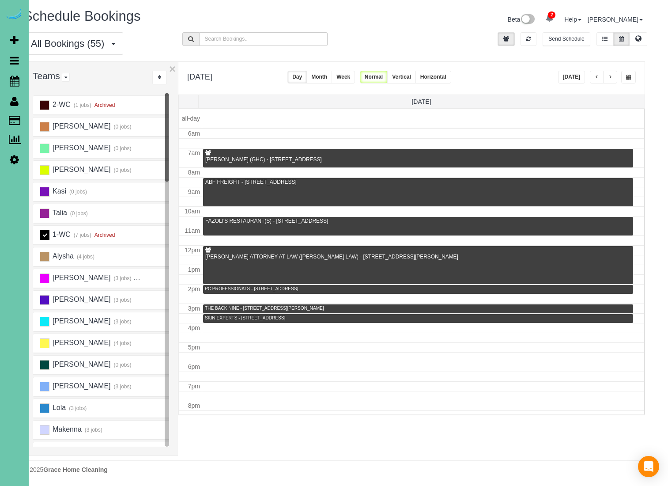
click at [611, 81] on button "button" at bounding box center [610, 77] width 14 height 13
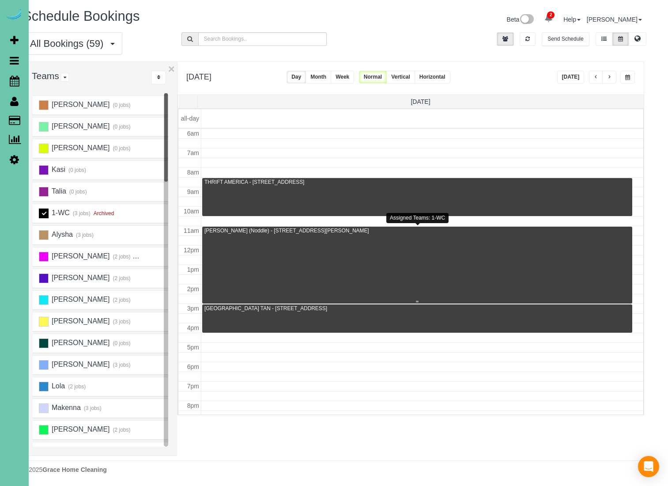
scroll to position [108, 0]
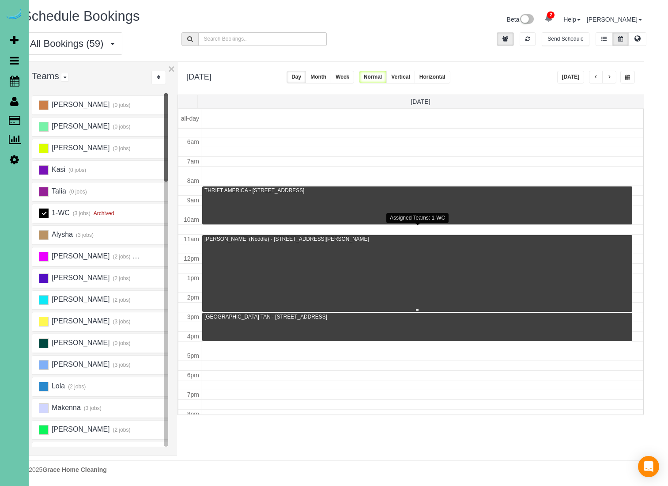
click at [454, 251] on div at bounding box center [417, 273] width 430 height 77
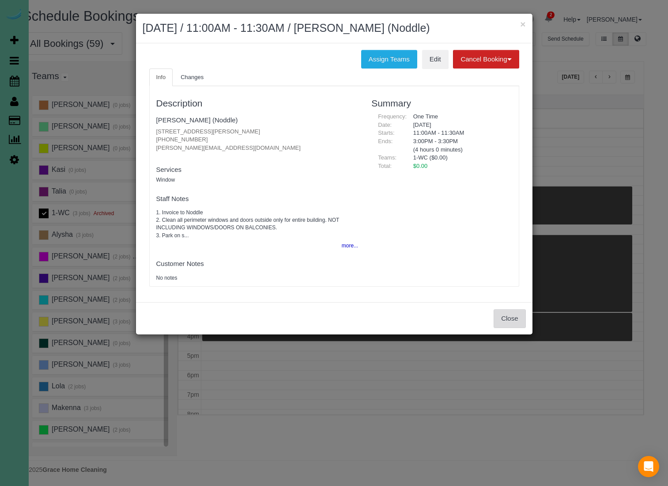
click at [513, 318] on button "Close" at bounding box center [510, 318] width 32 height 19
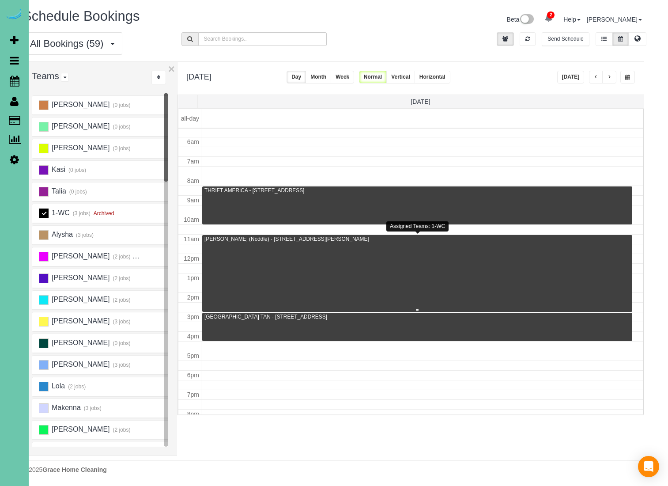
click at [374, 261] on div at bounding box center [417, 273] width 430 height 77
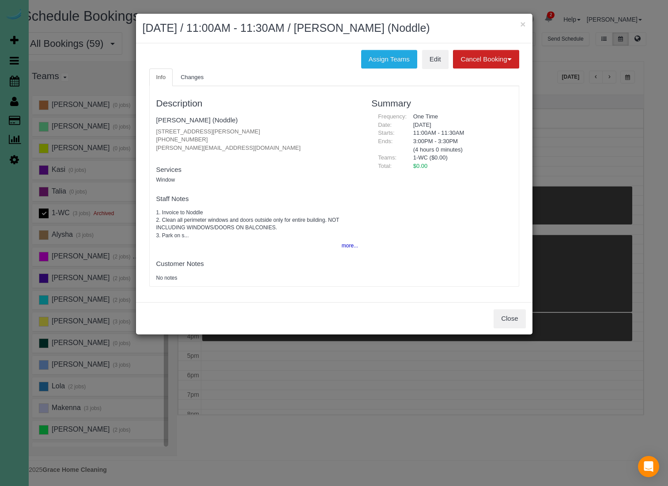
click at [215, 145] on p "3759 Dewey Avenue, Omaha, NE 68105 (402) 598-2953 ashley@noddlecompanies.com" at bounding box center [257, 140] width 202 height 25
click at [236, 146] on p "3759 Dewey Avenue, Omaha, NE 68105 (402) 598-2953 ashley@noddlecompanies.com" at bounding box center [257, 140] width 202 height 25
drag, startPoint x: 238, startPoint y: 146, endPoint x: 151, endPoint y: 149, distance: 86.1
click at [151, 149] on div "Description Ashley Bear (Noddle) 3759 Dewey Avenue, Omaha, NE 68105 (402) 598-2…" at bounding box center [257, 186] width 215 height 191
copy p "ashley@noddlecompanies.com"
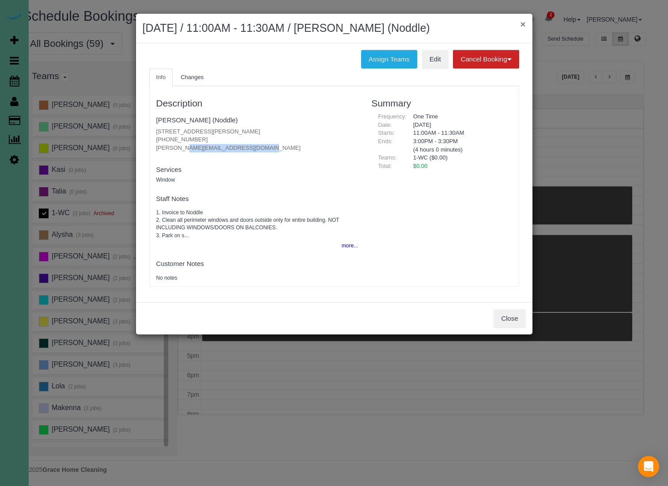
click at [525, 25] on button "×" at bounding box center [522, 23] width 5 height 9
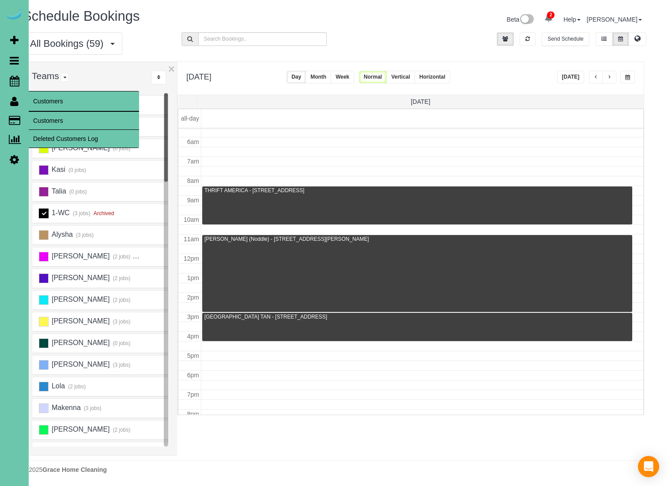
click at [47, 119] on link "Customers" at bounding box center [84, 121] width 110 height 18
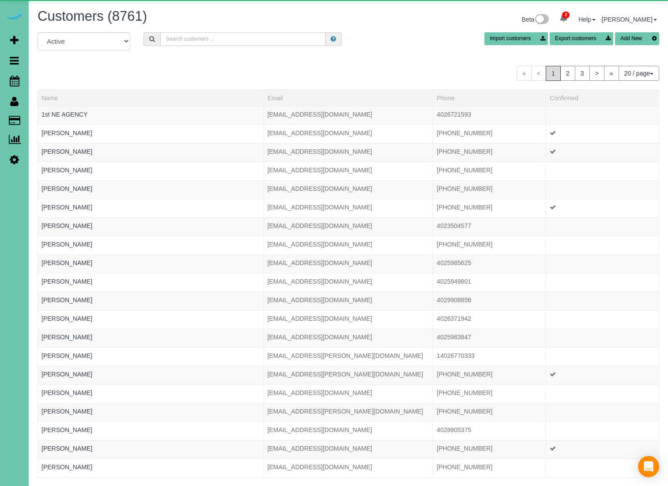
click at [202, 38] on input "text" at bounding box center [242, 39] width 165 height 14
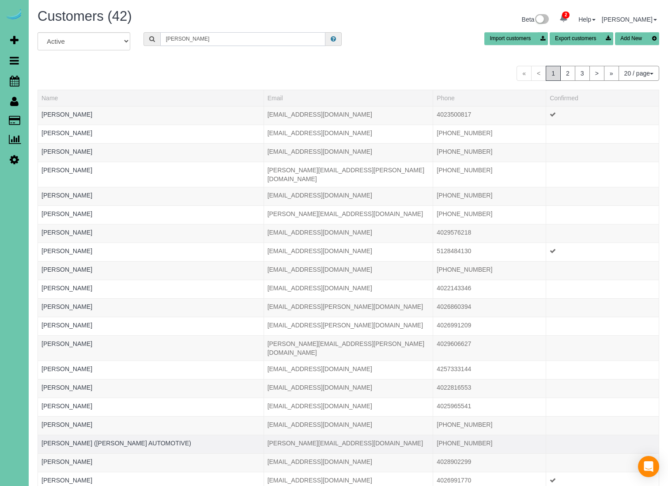
type input "Jeff"
click at [47, 447] on div at bounding box center [151, 448] width 219 height 2
click at [47, 439] on link "JEFF SCHRIER (SCHRIER AUTOMOTIVE)" at bounding box center [117, 442] width 150 height 7
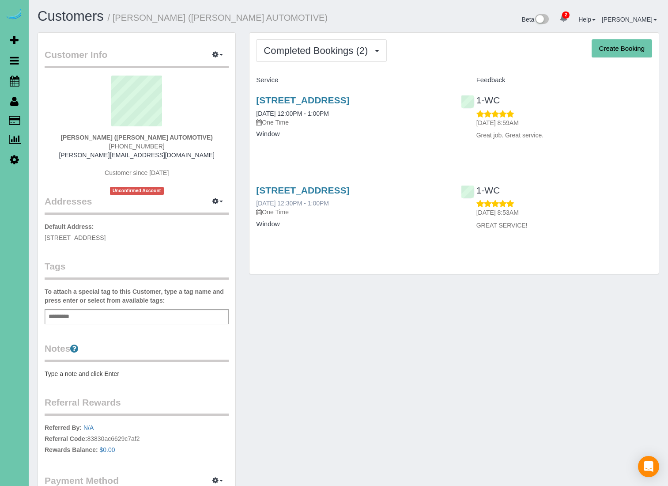
scroll to position [0, 0]
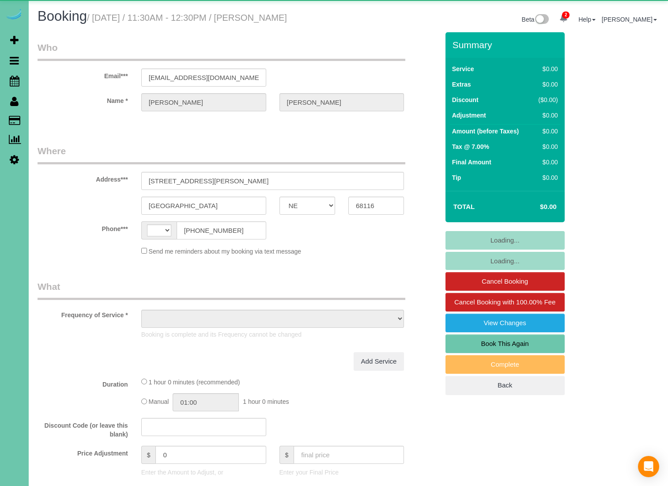
select select "NE"
select select "string:US"
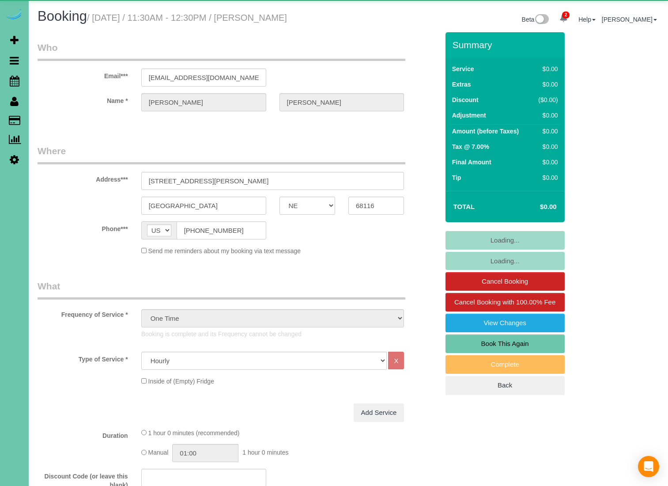
select select "object:917"
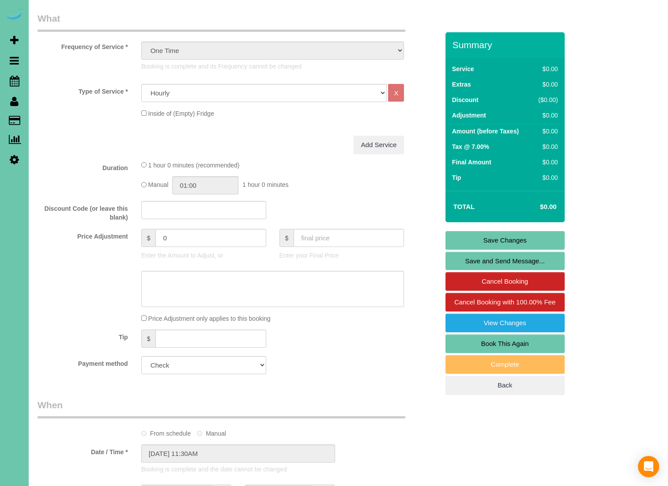
scroll to position [162, 0]
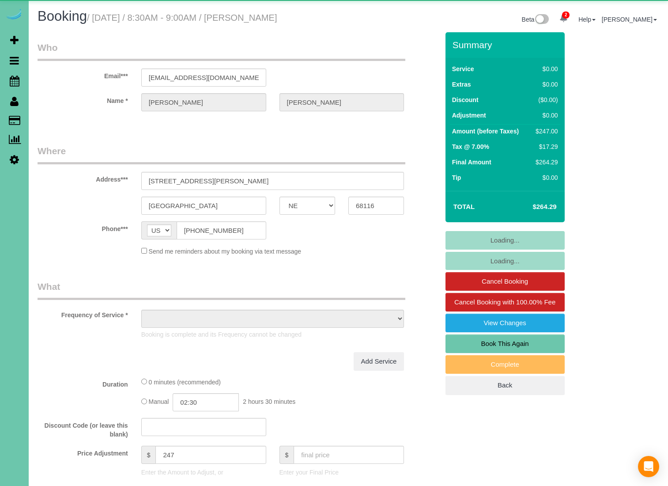
select select "NE"
select select "object:649"
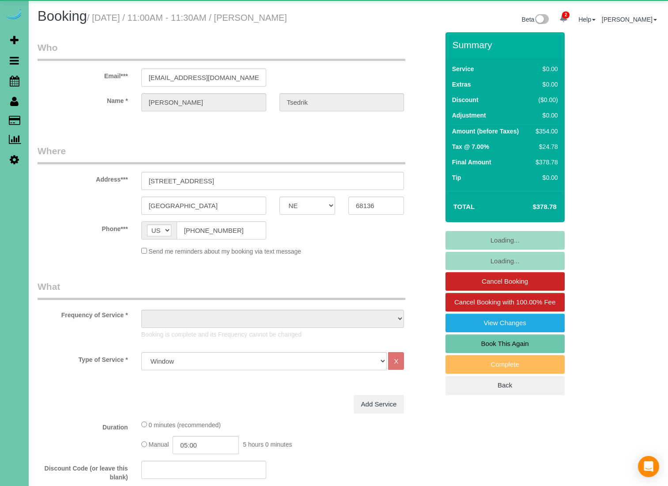
select select "NE"
select select "object:663"
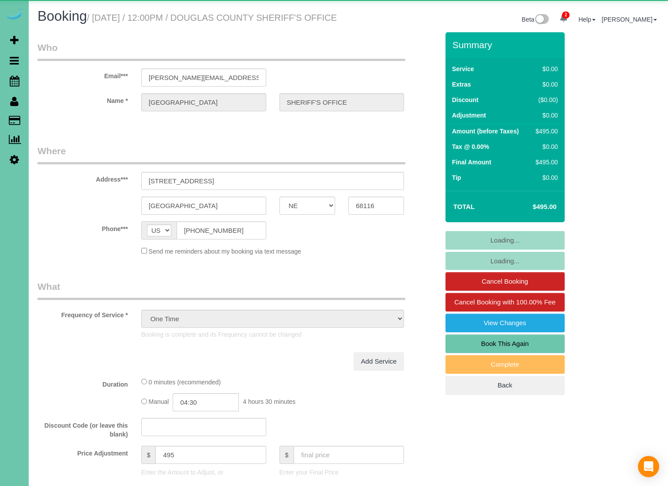
select select "NE"
select select "object:853"
